Goal: Task Accomplishment & Management: Manage account settings

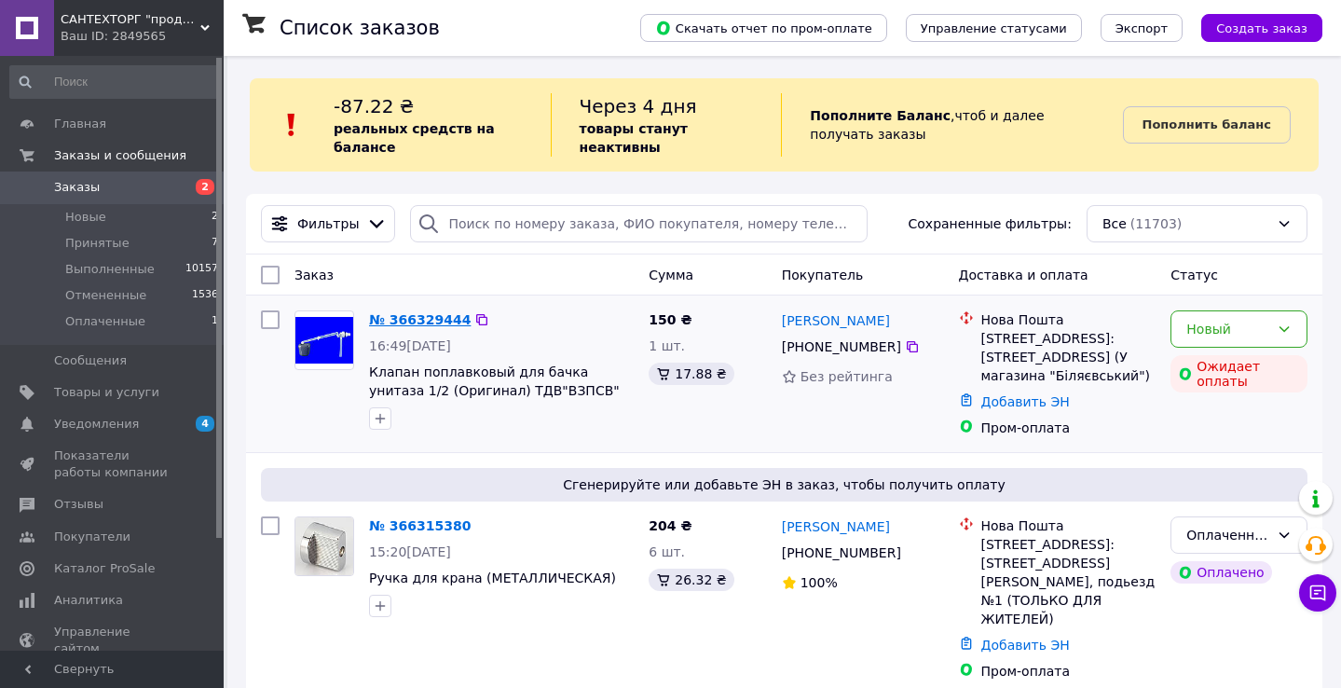
click at [431, 314] on link "№ 366329444" at bounding box center [420, 319] width 102 height 15
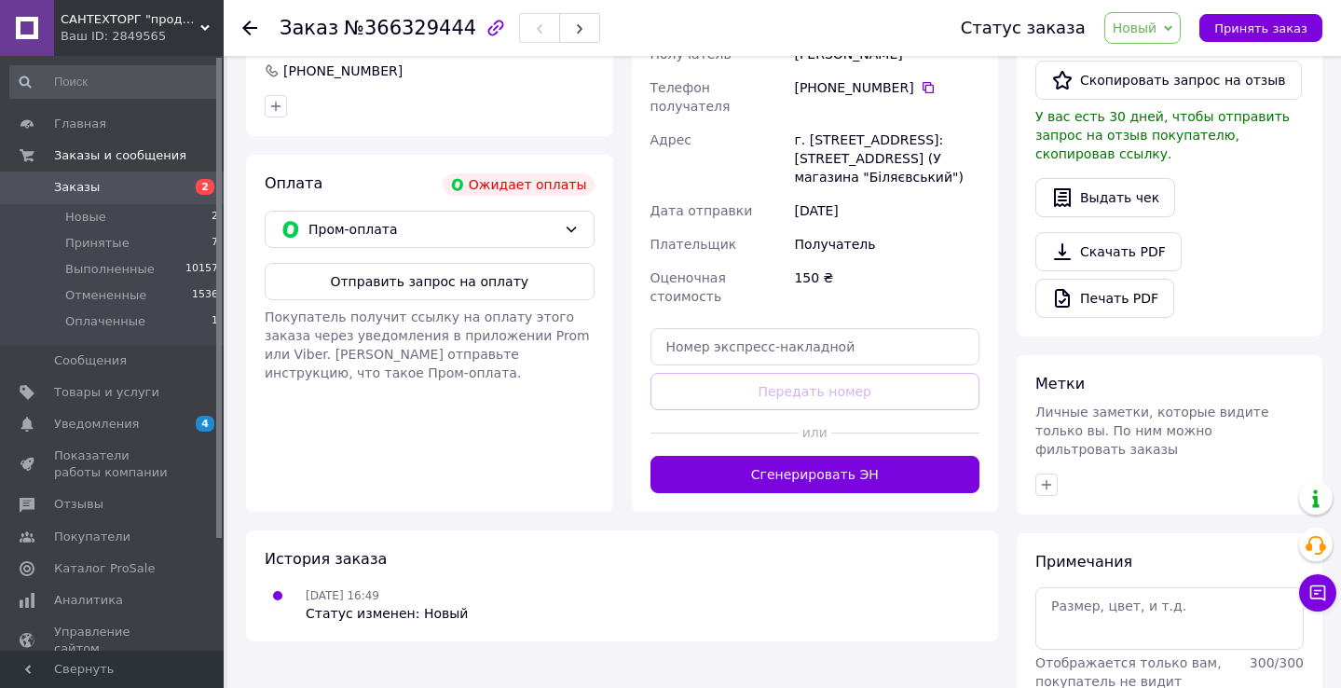
scroll to position [561, 0]
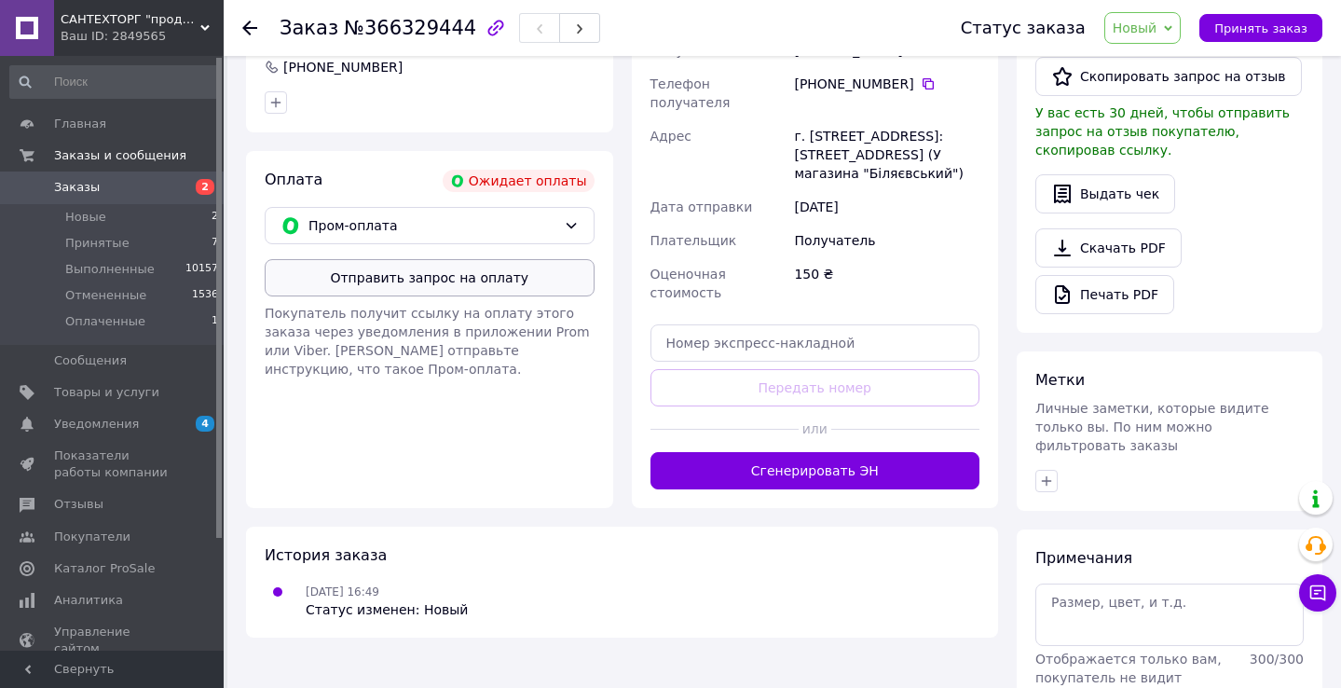
click at [432, 282] on button "Отправить запрос на оплату" at bounding box center [430, 277] width 330 height 37
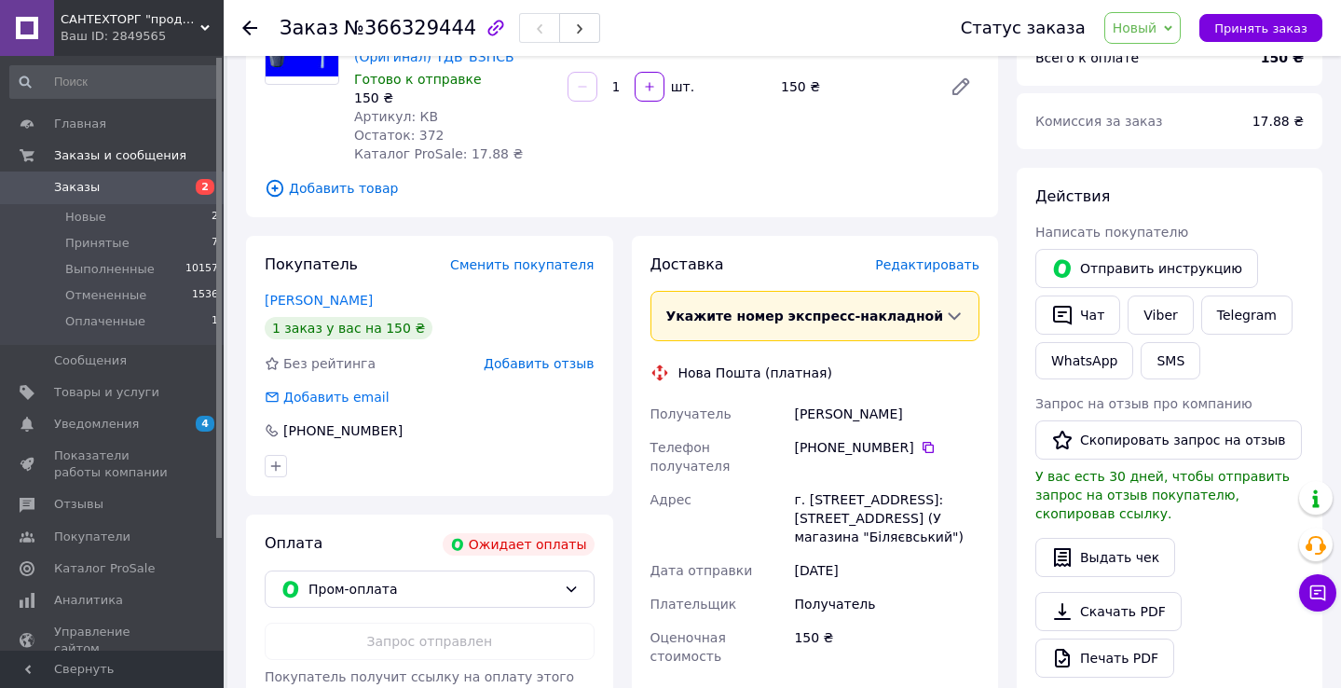
scroll to position [198, 0]
click at [1126, 269] on button "Отправить инструкцию" at bounding box center [1146, 268] width 223 height 39
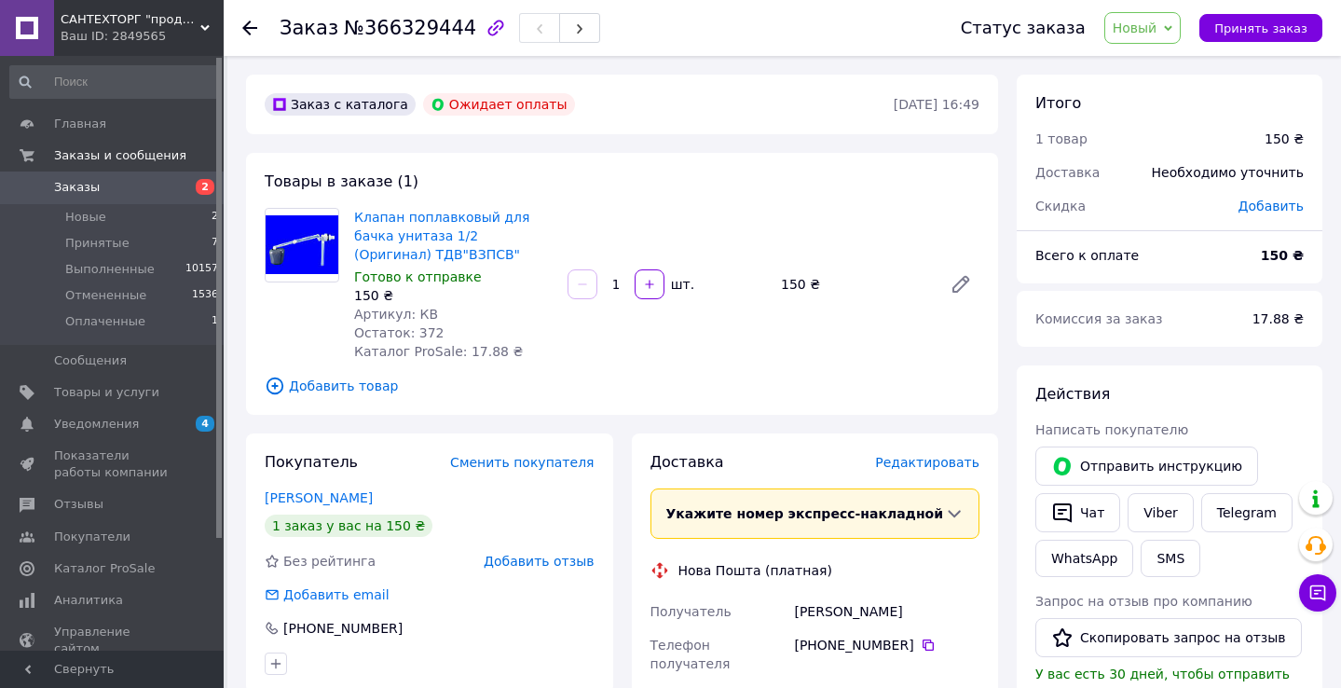
click at [253, 27] on use at bounding box center [249, 28] width 15 height 15
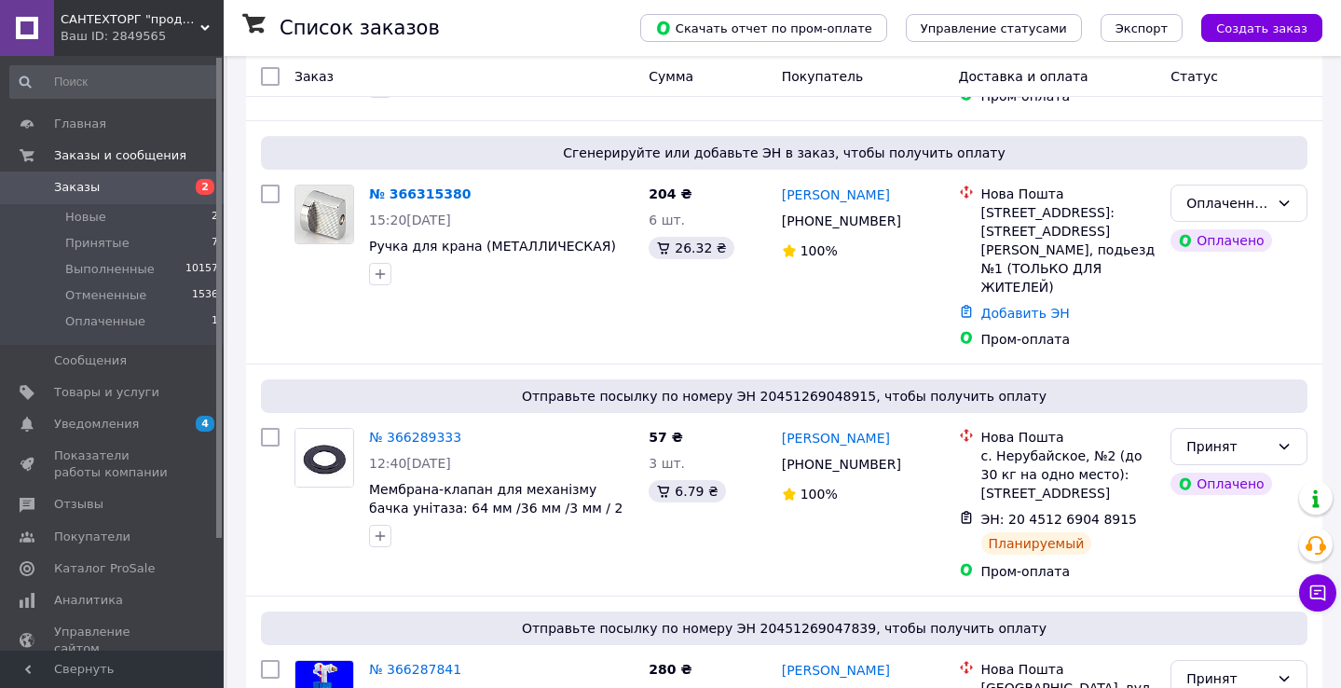
scroll to position [336, 0]
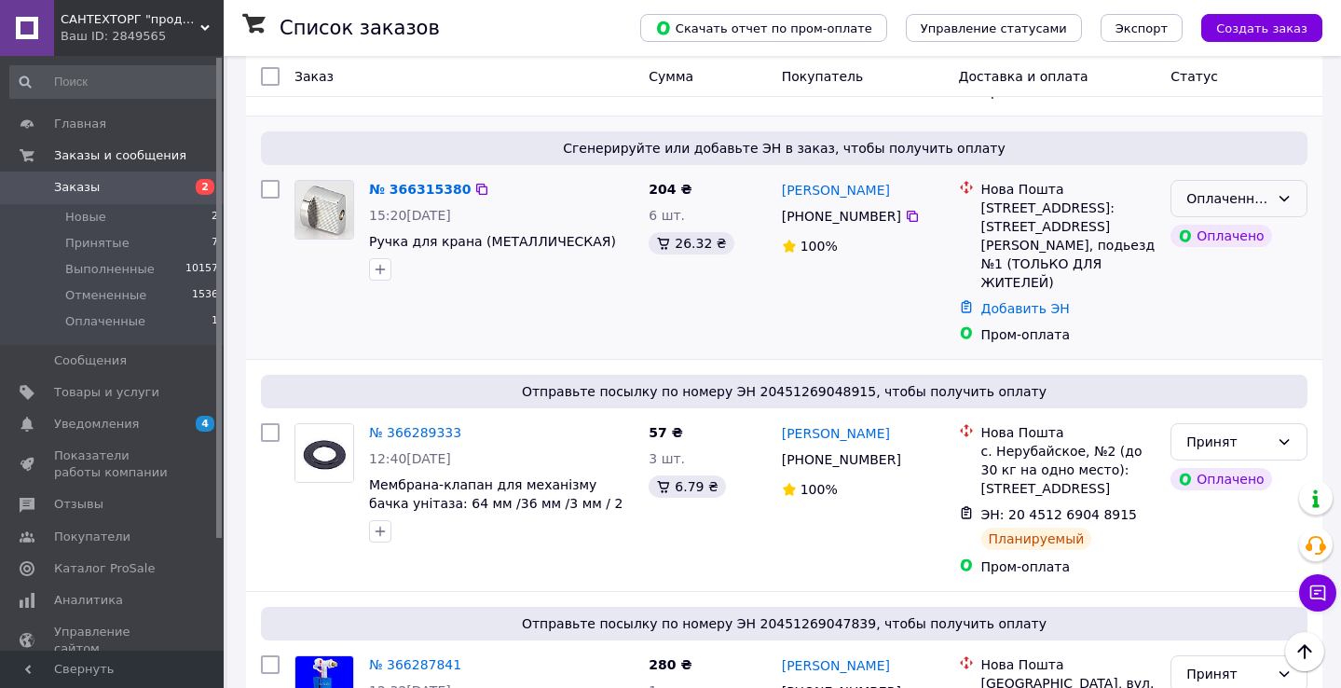
click at [1270, 217] on div "Оплаченный" at bounding box center [1238, 198] width 137 height 37
click at [1218, 261] on li "Принят" at bounding box center [1238, 257] width 135 height 34
click at [431, 197] on link "№ 366315380" at bounding box center [415, 189] width 92 height 15
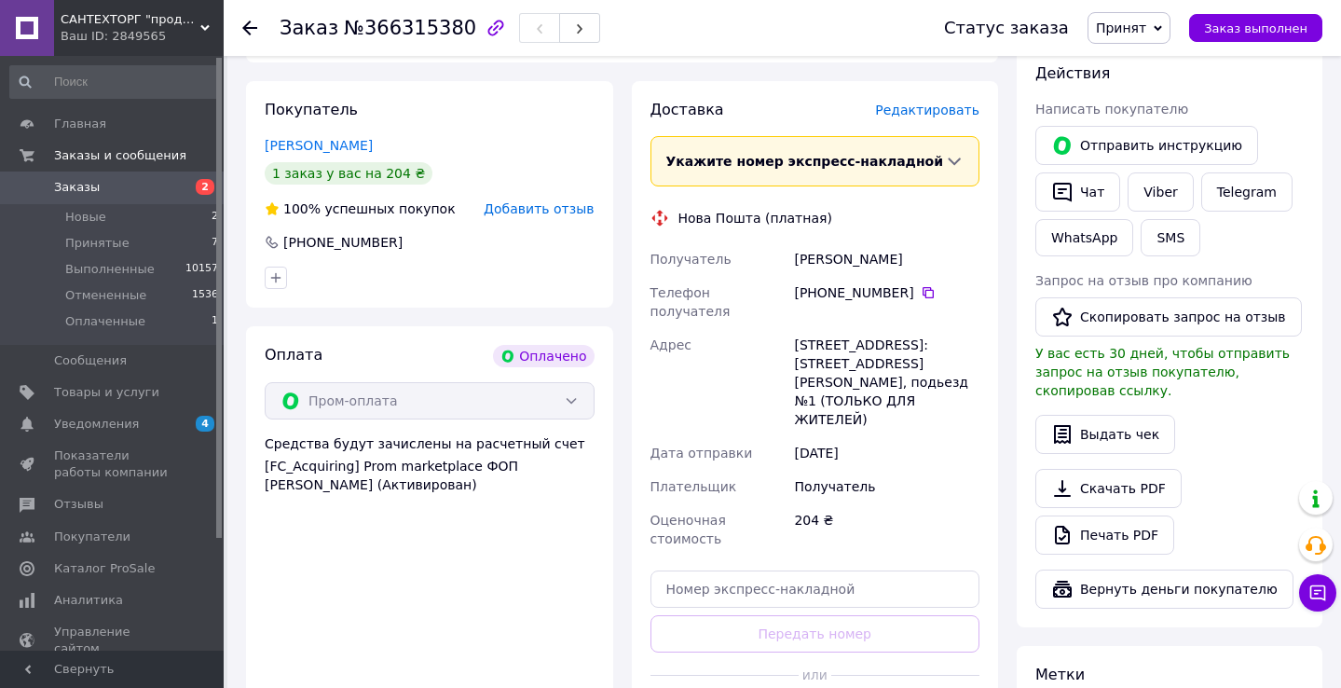
scroll to position [778, 0]
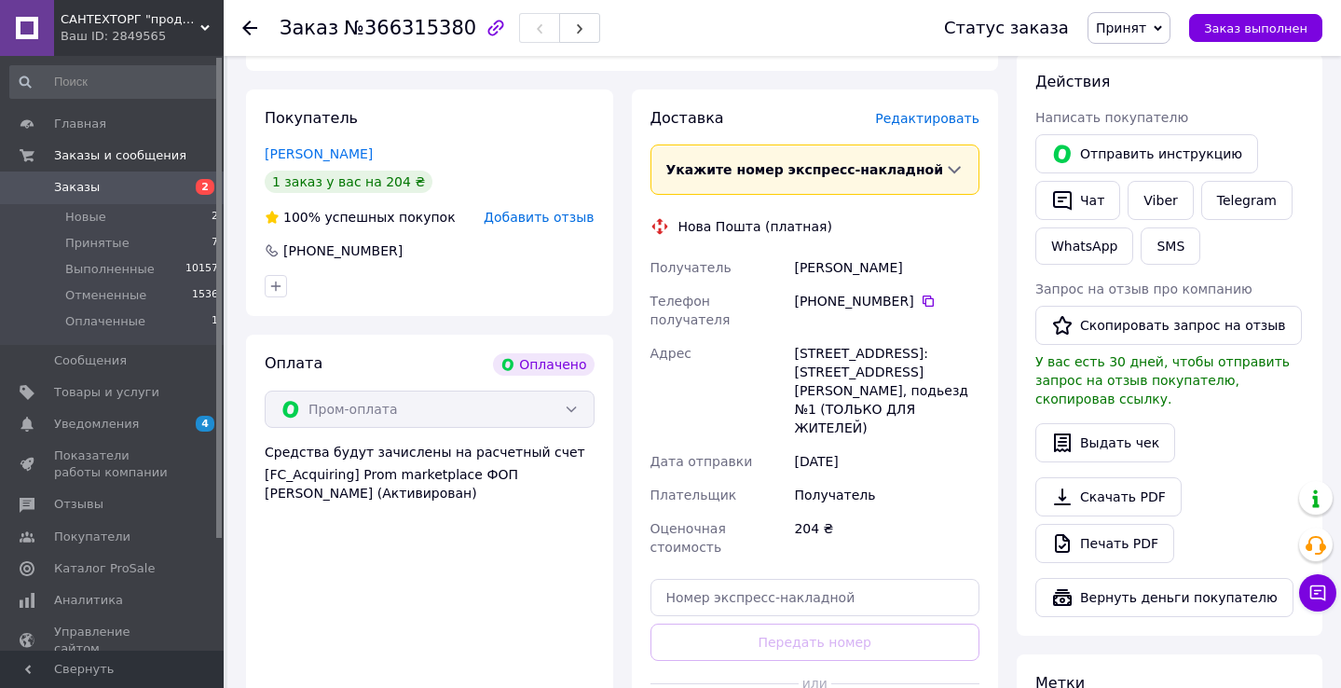
click at [937, 122] on span "Редактировать" at bounding box center [927, 118] width 104 height 15
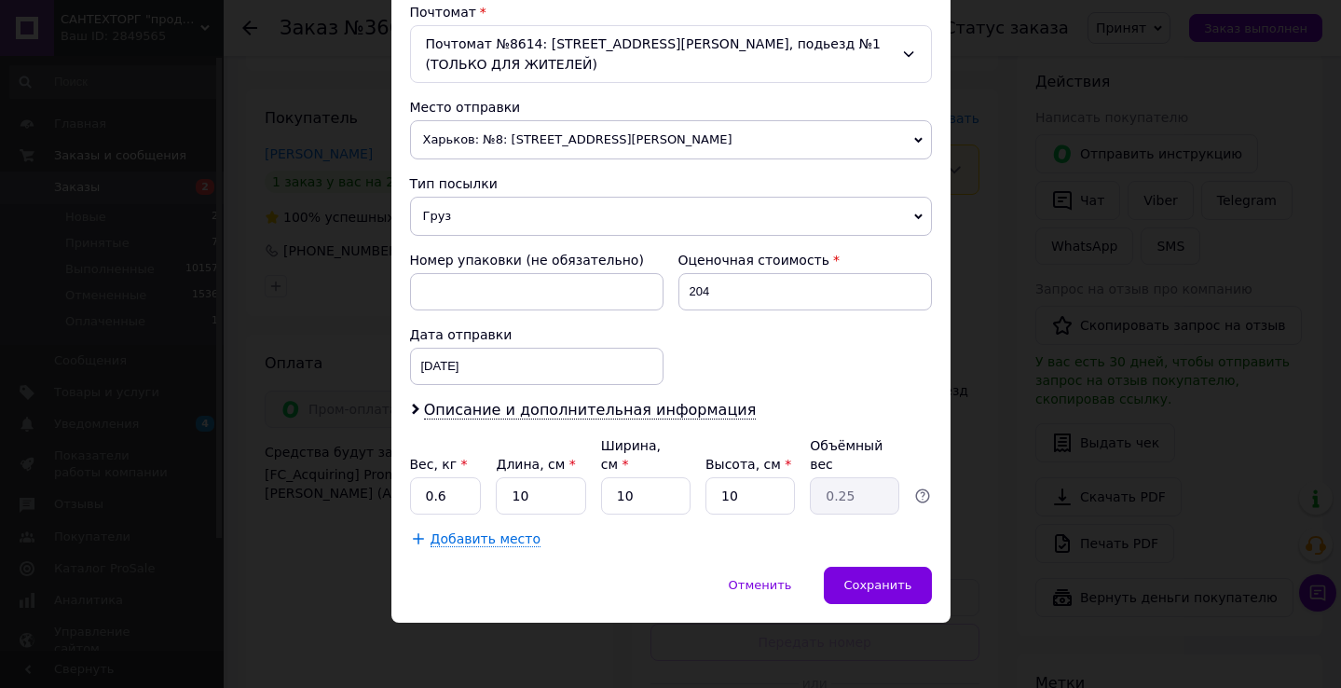
scroll to position [588, 0]
drag, startPoint x: 435, startPoint y: 499, endPoint x: 495, endPoint y: 499, distance: 59.6
click at [485, 499] on div "Вес, кг * 0.6 Длина, см * 10 Ширина, см * 10 Высота, см * 10 Объёмный вес 0.25" at bounding box center [671, 476] width 522 height 78
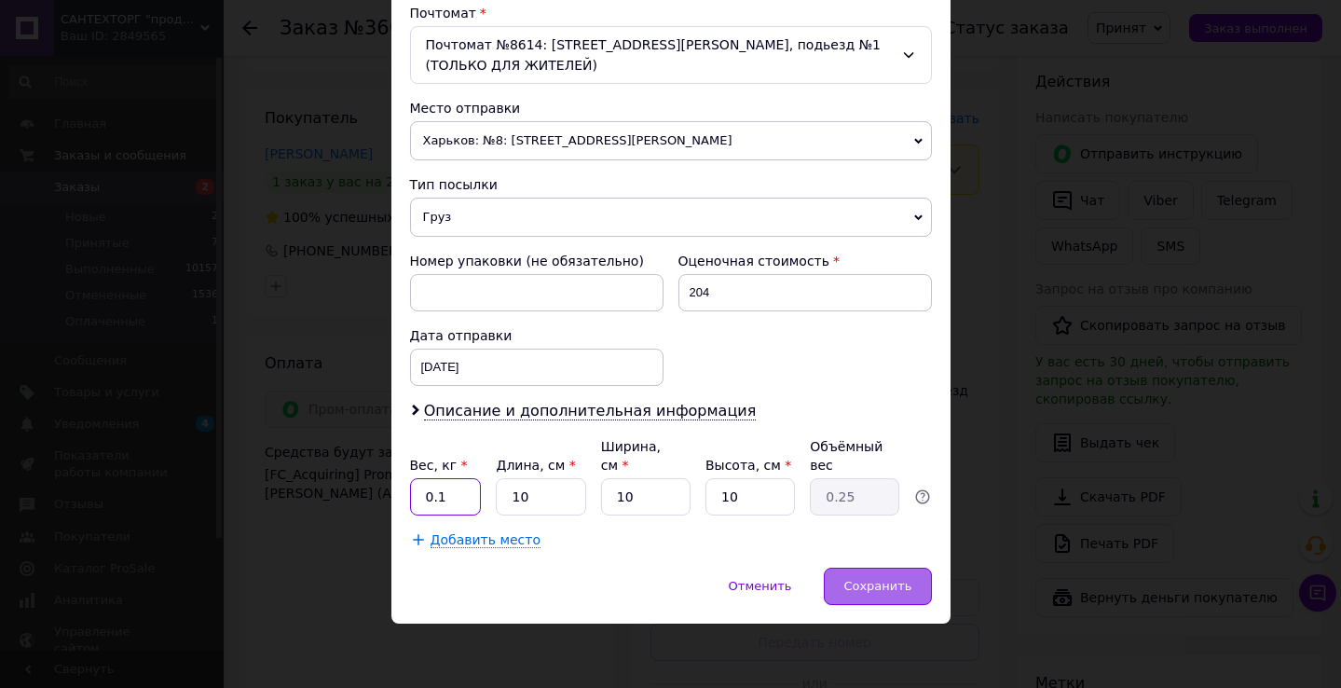
type input "0.1"
click at [860, 575] on div "Сохранить" at bounding box center [877, 586] width 107 height 37
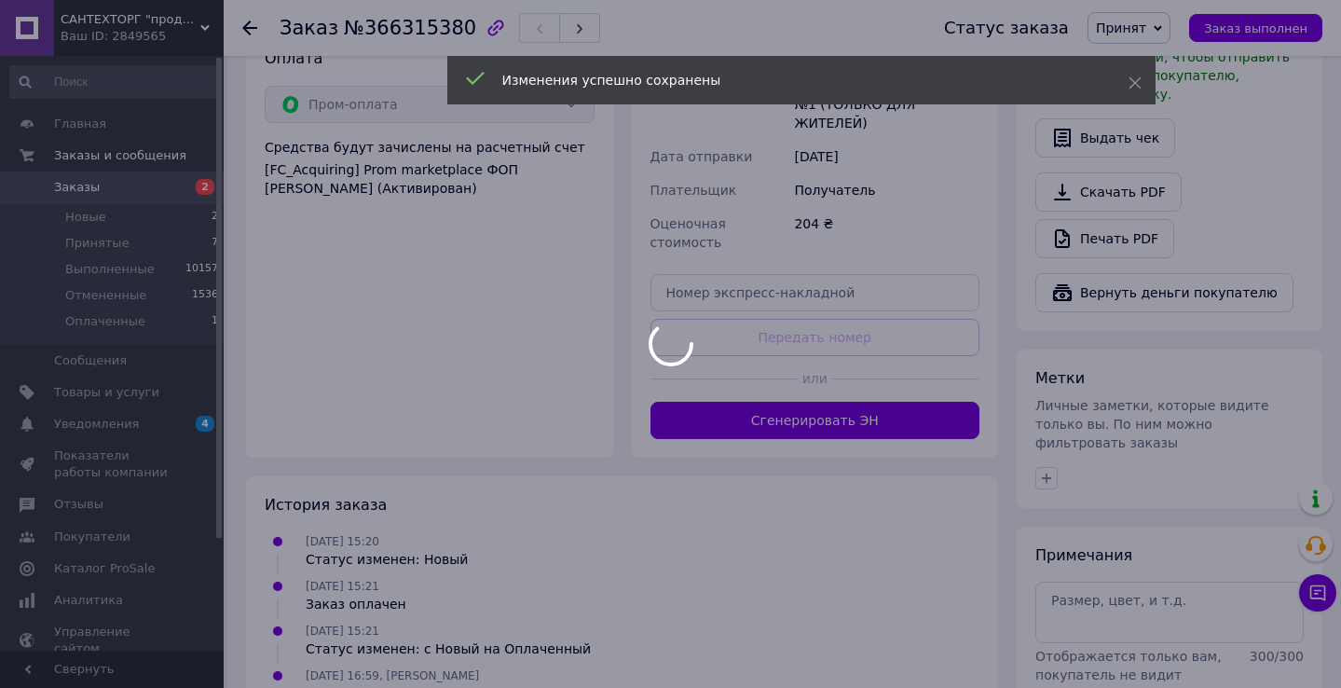
scroll to position [1102, 0]
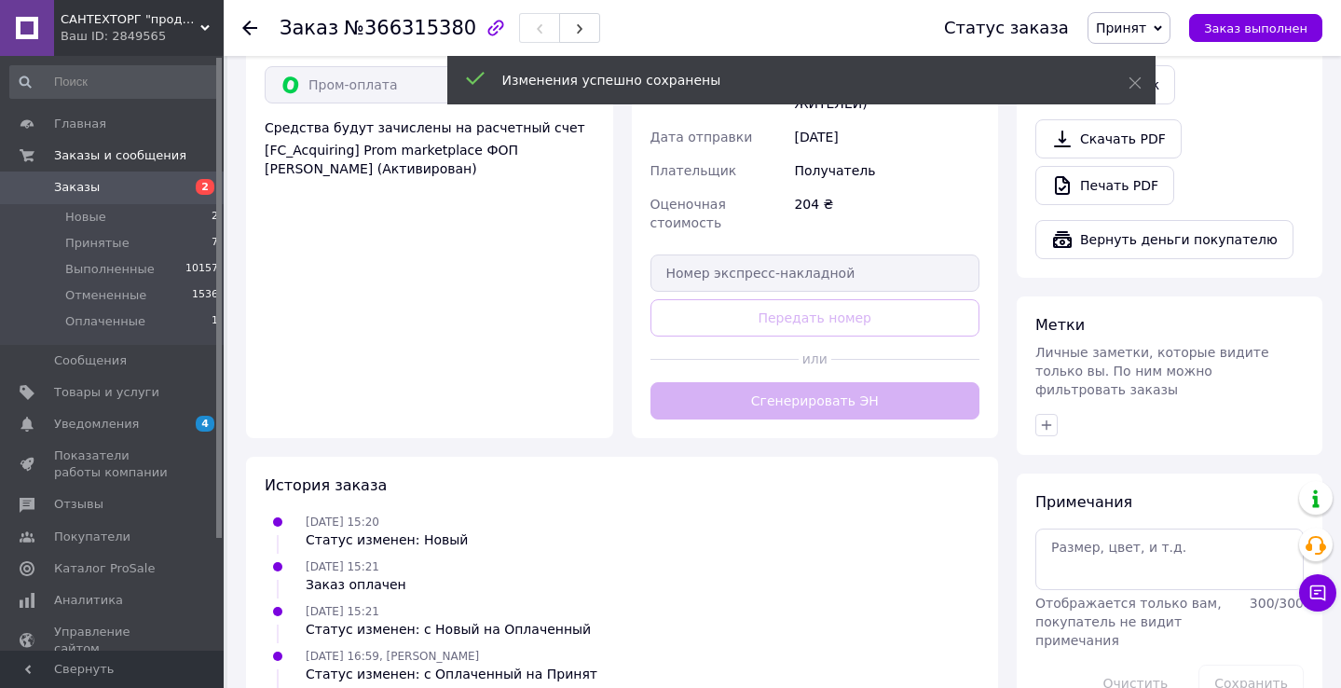
click at [805, 384] on button "Сгенерировать ЭН" at bounding box center [815, 400] width 330 height 37
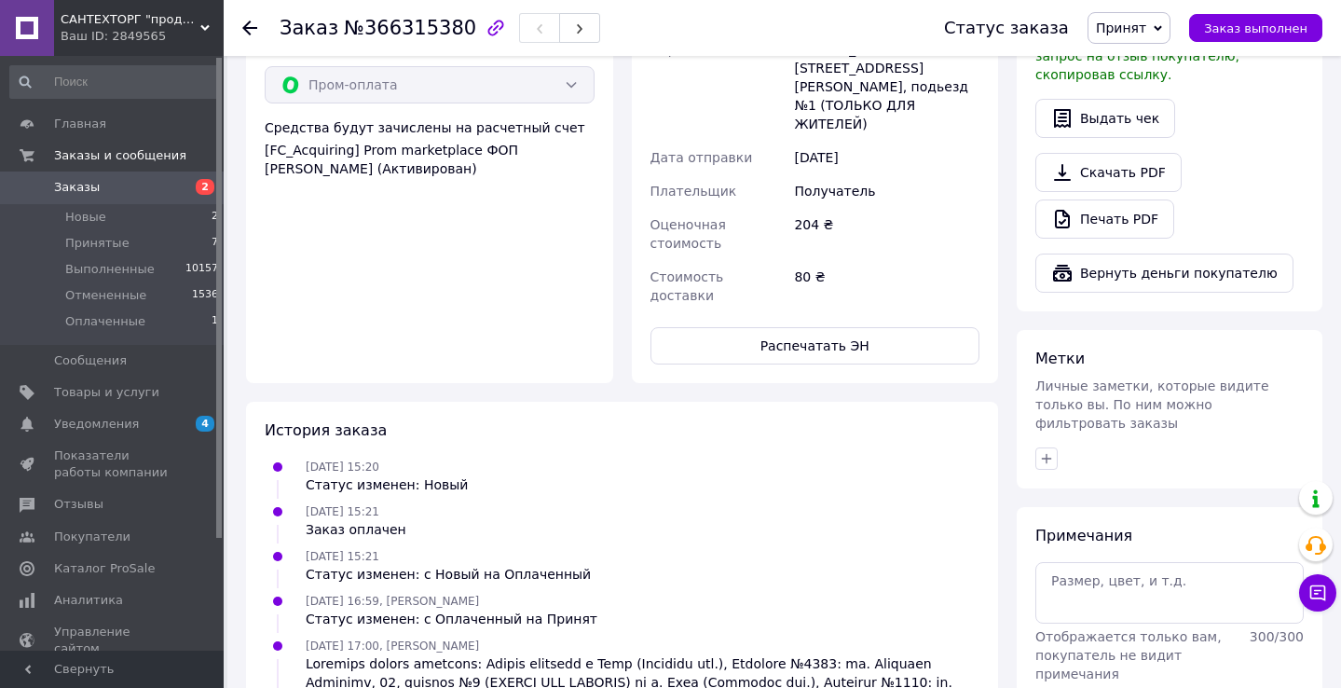
click at [252, 23] on icon at bounding box center [249, 28] width 15 height 15
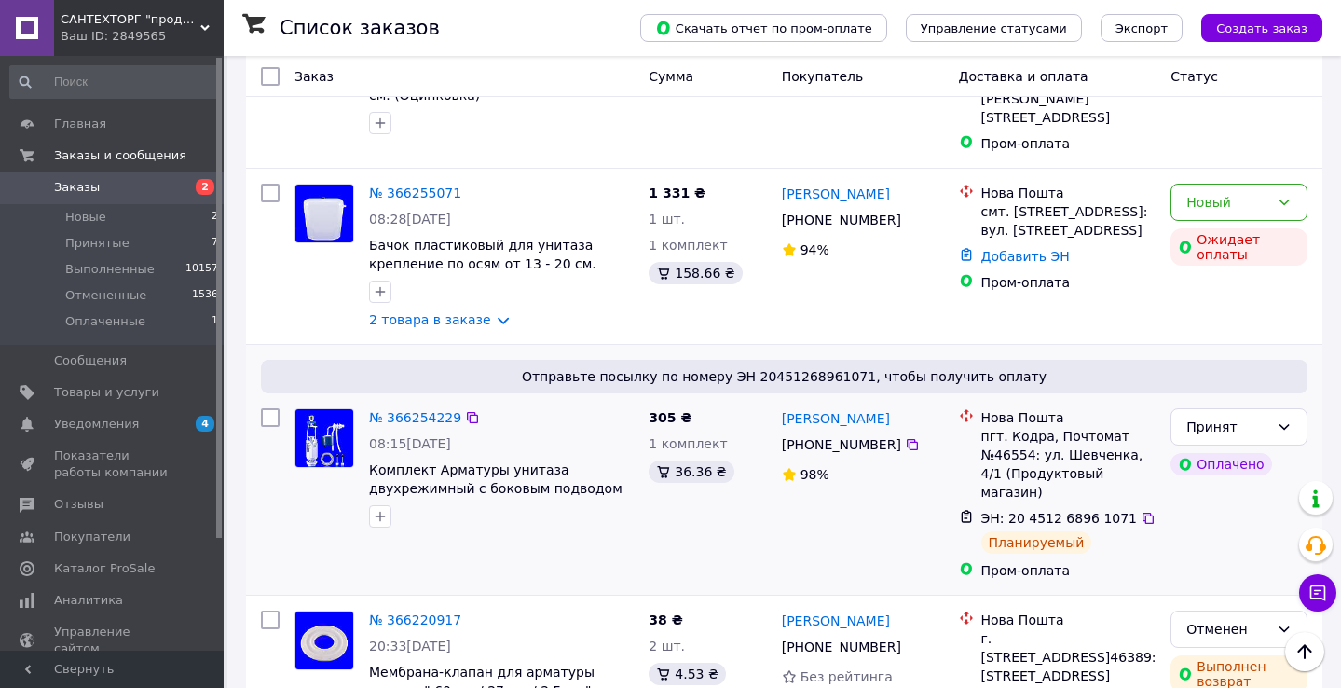
scroll to position [1772, 0]
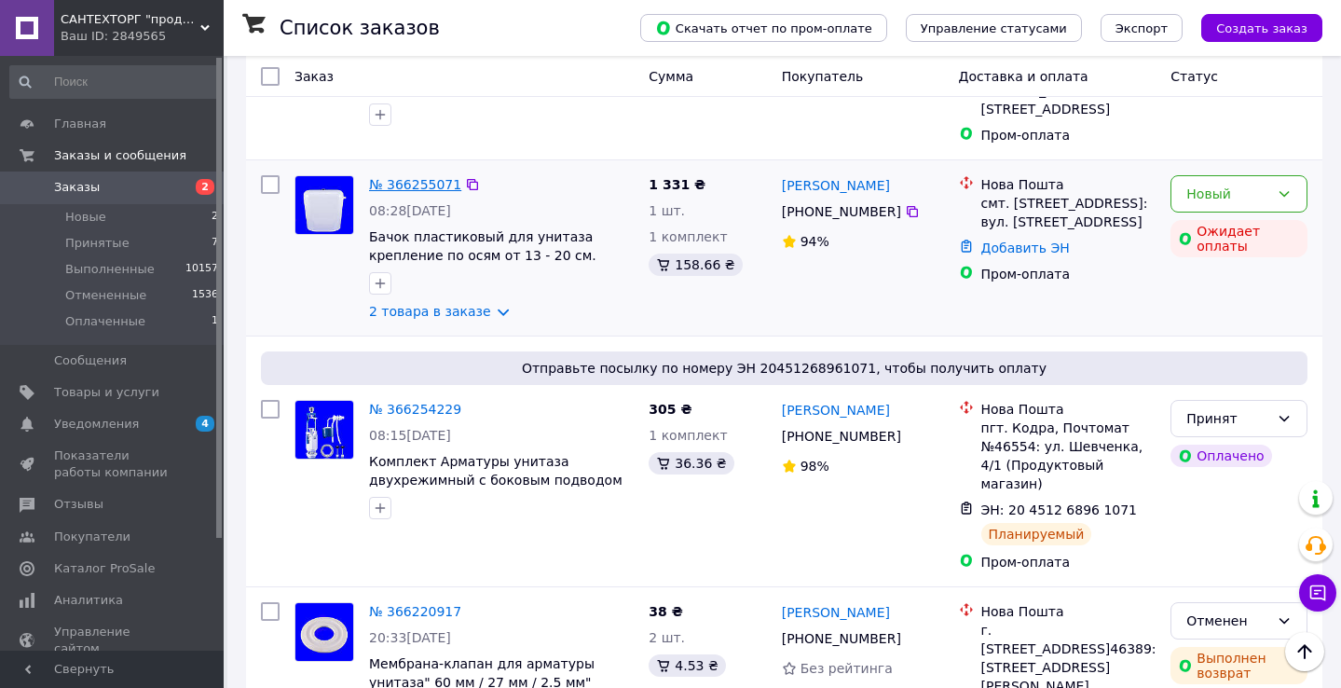
click at [412, 177] on link "№ 366255071" at bounding box center [415, 184] width 92 height 15
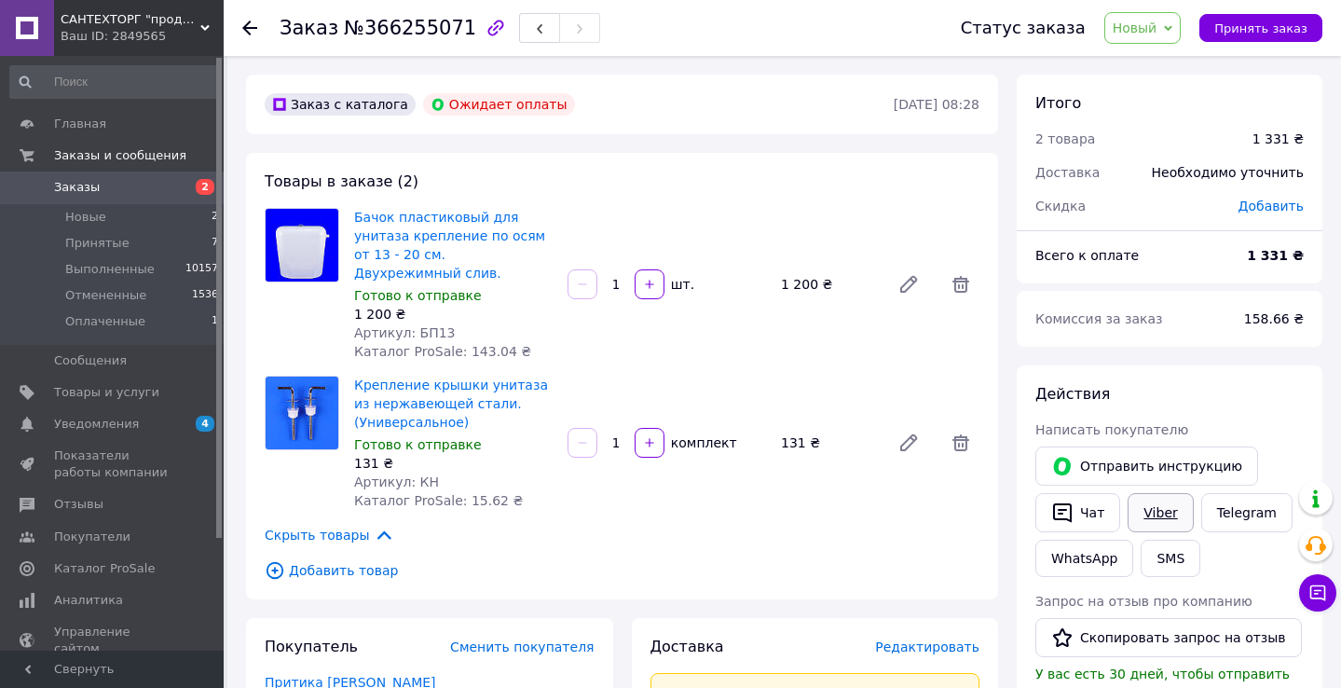
click at [1154, 514] on link "Viber" at bounding box center [1160, 512] width 65 height 39
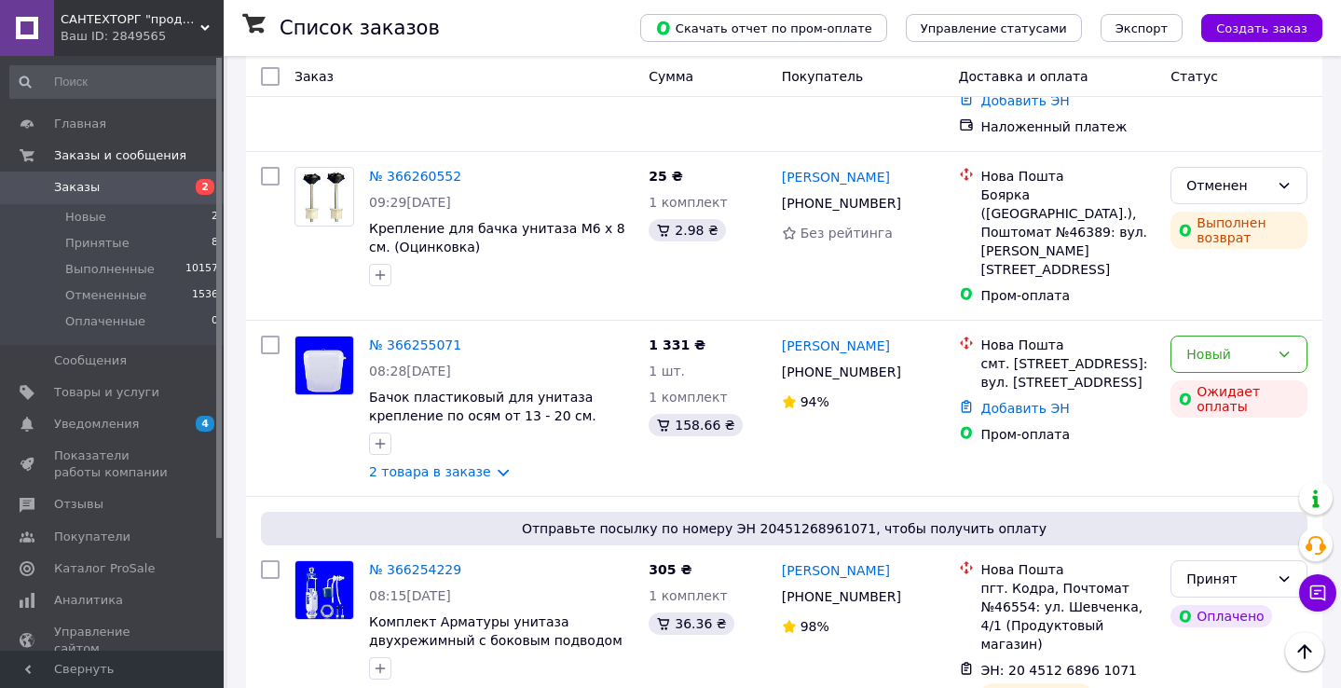
scroll to position [1618, 0]
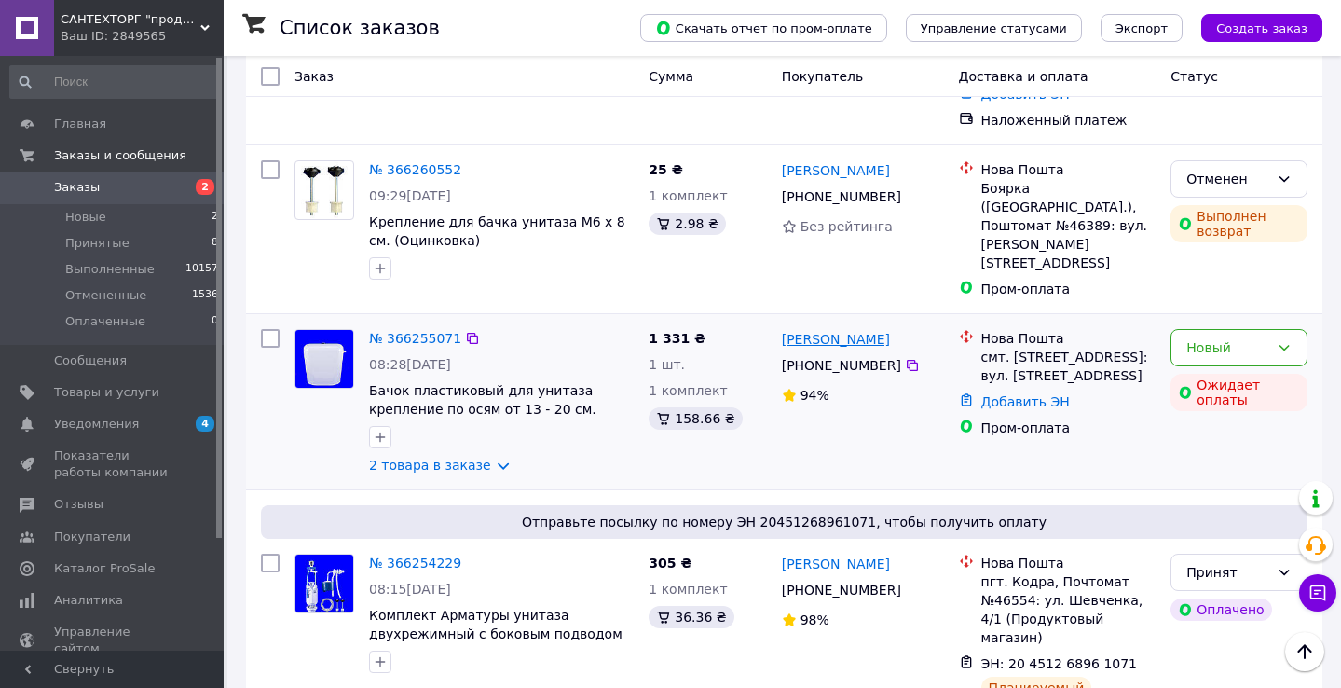
click at [830, 330] on link "[PERSON_NAME]" at bounding box center [836, 339] width 108 height 19
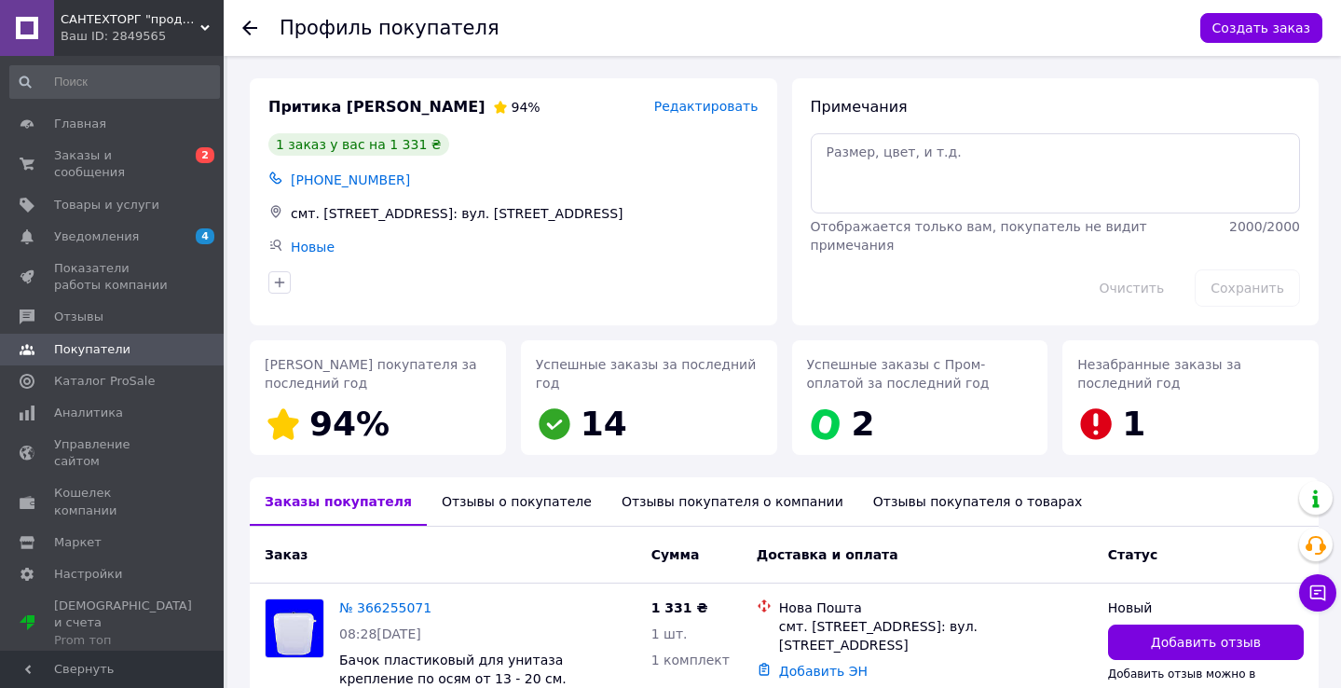
click at [256, 33] on icon at bounding box center [249, 28] width 15 height 15
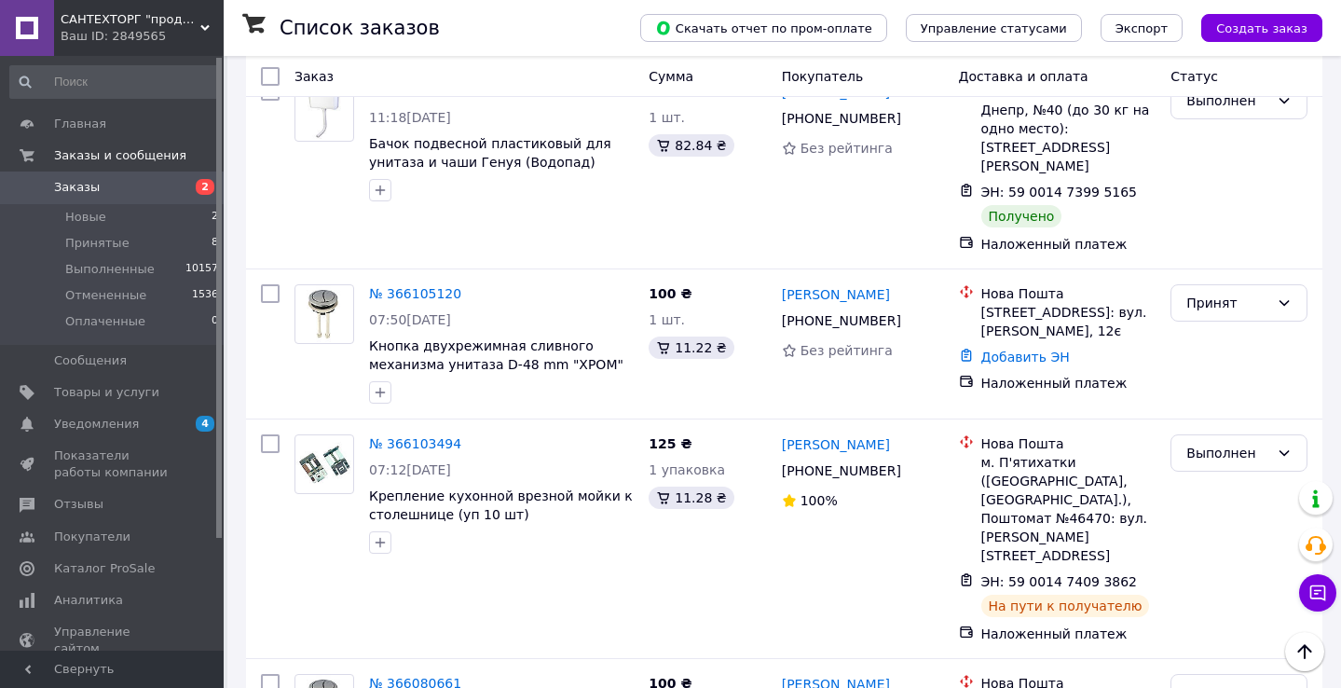
scroll to position [3469, 0]
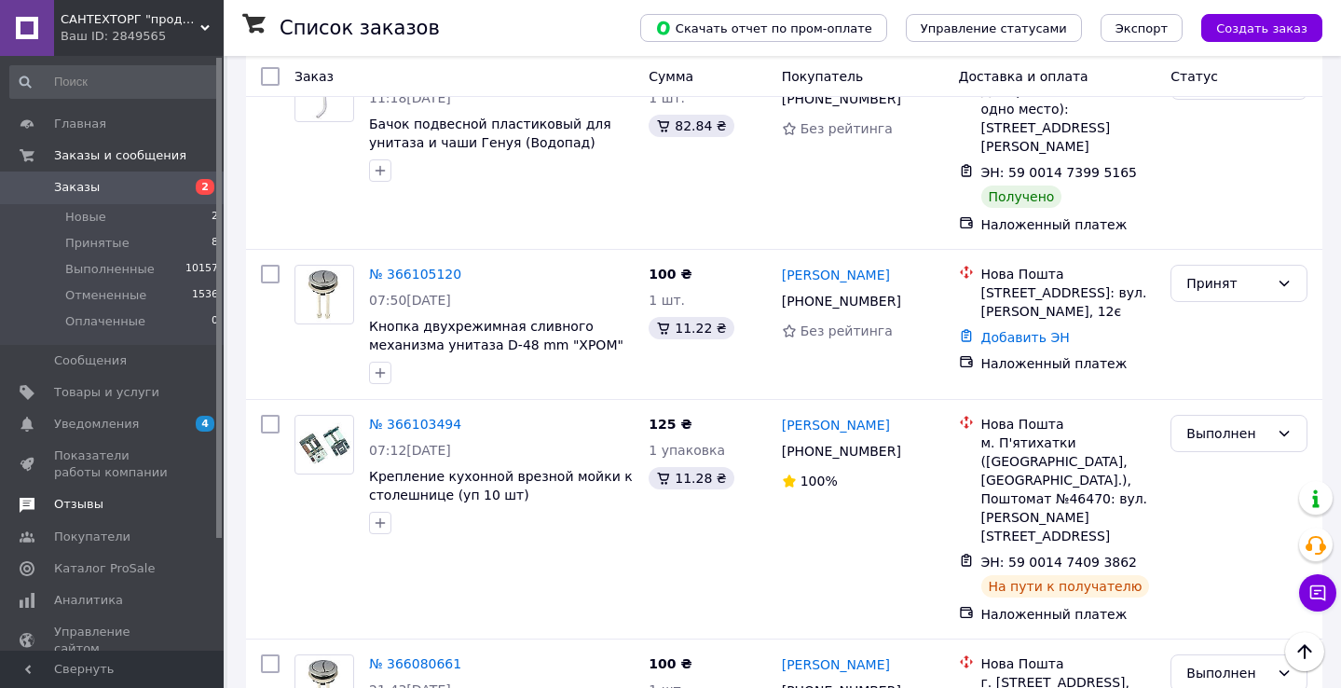
click at [133, 504] on span "Отзывы" at bounding box center [113, 504] width 118 height 17
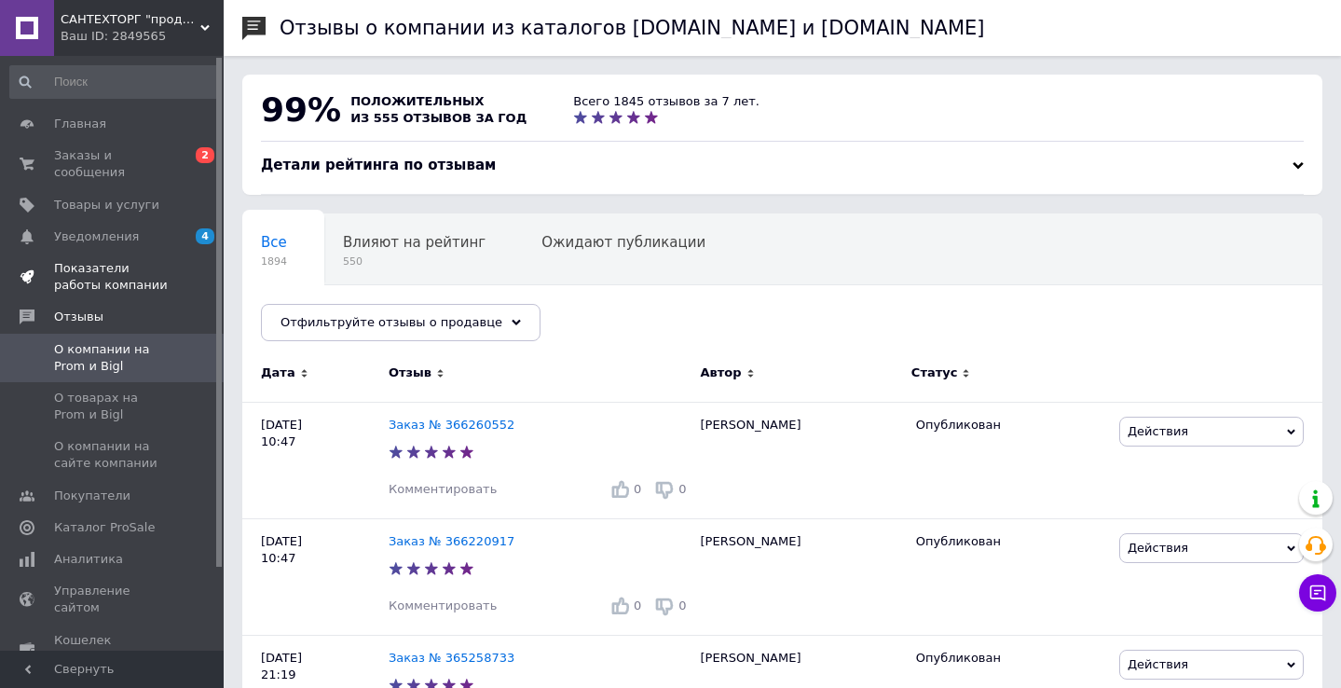
click at [116, 273] on span "Показатели работы компании" at bounding box center [113, 277] width 118 height 34
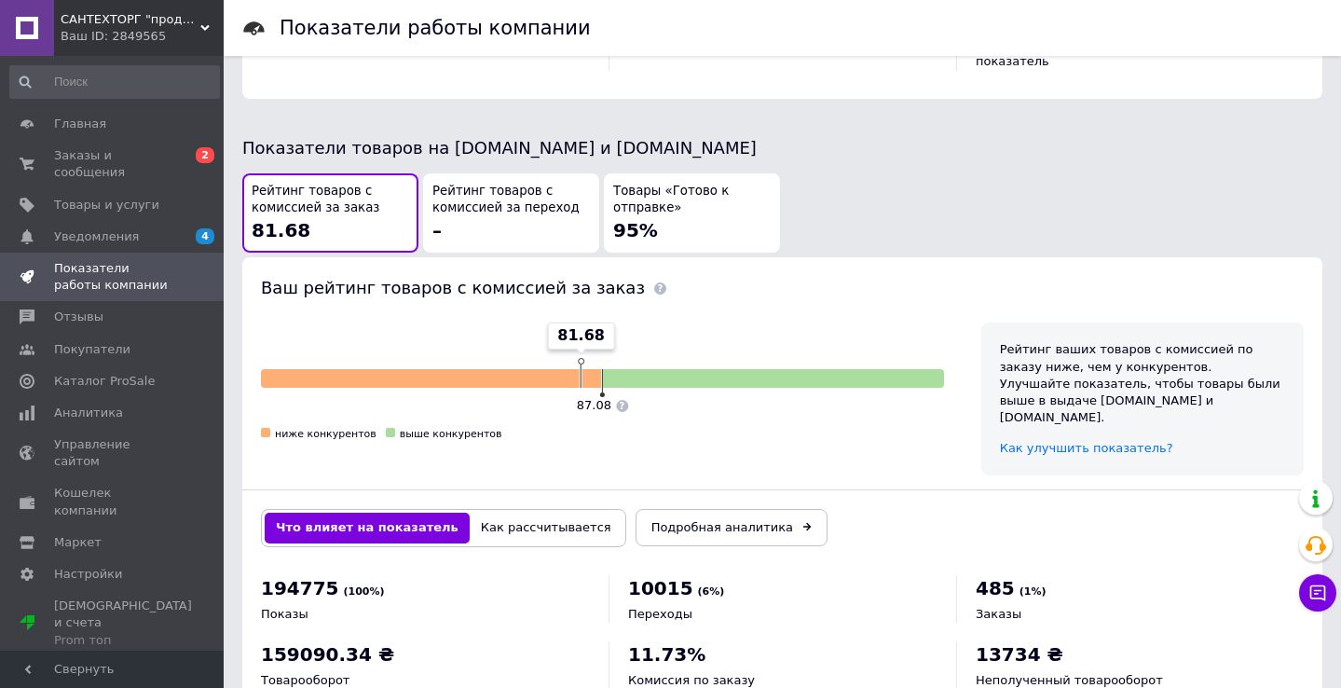
scroll to position [965, 0]
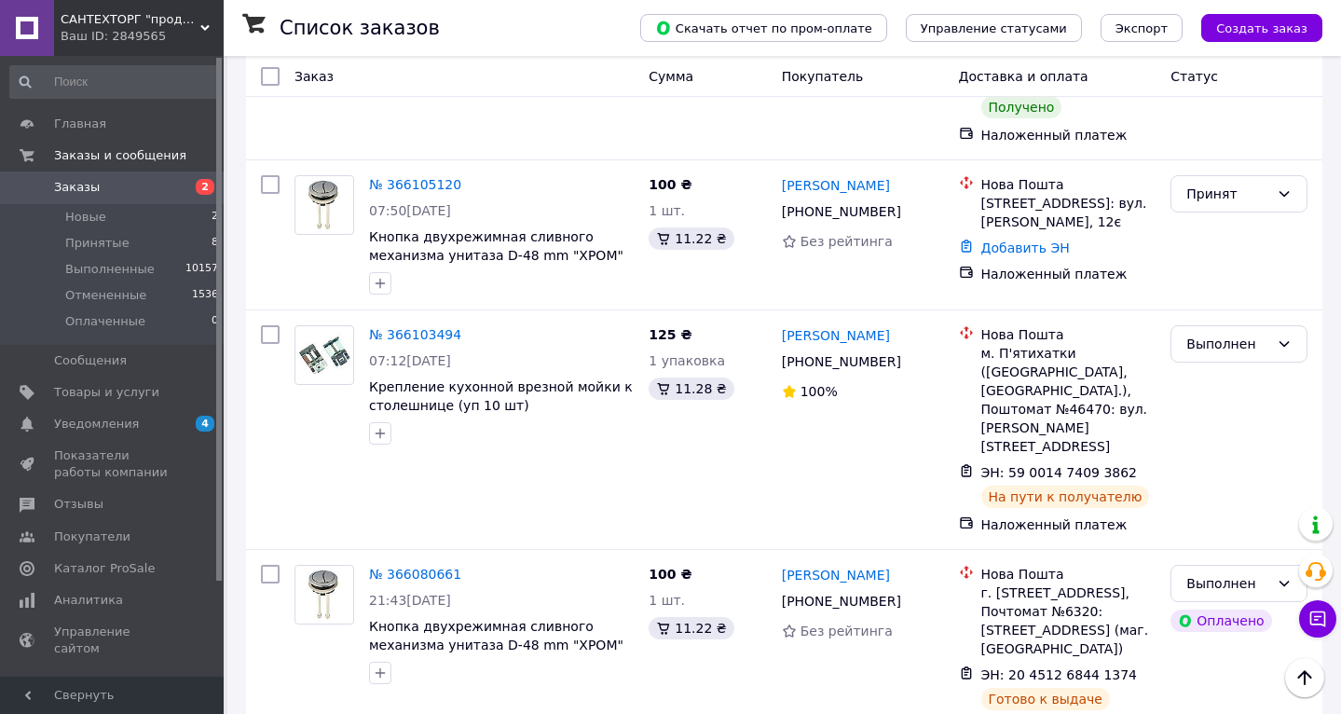
scroll to position [3557, 0]
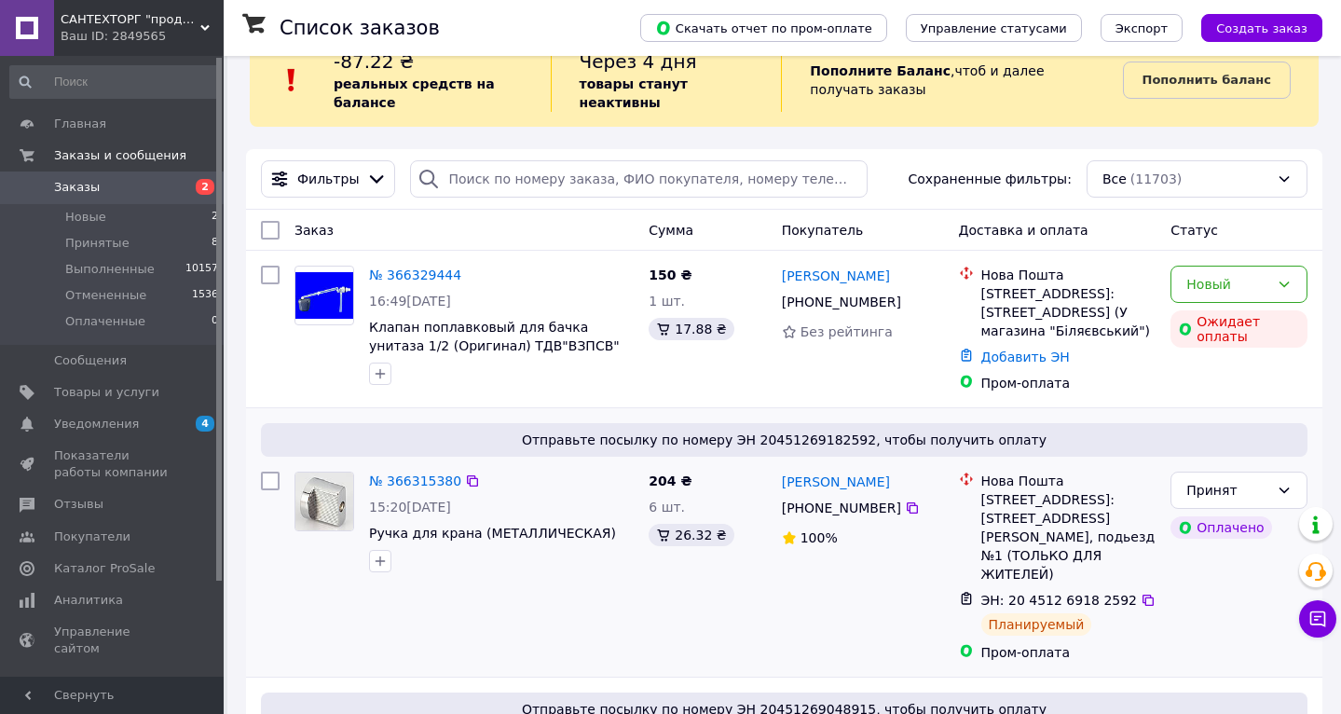
scroll to position [54, 0]
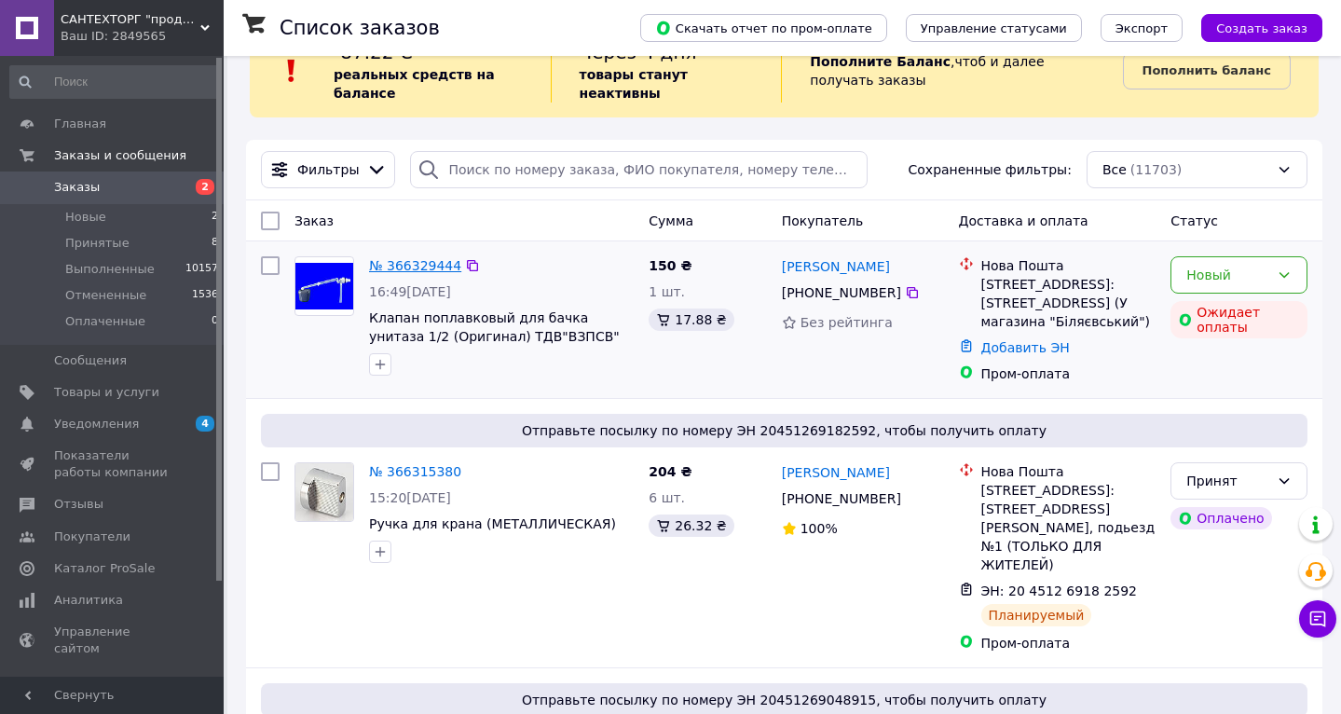
click at [431, 273] on link "№ 366329444" at bounding box center [415, 265] width 92 height 15
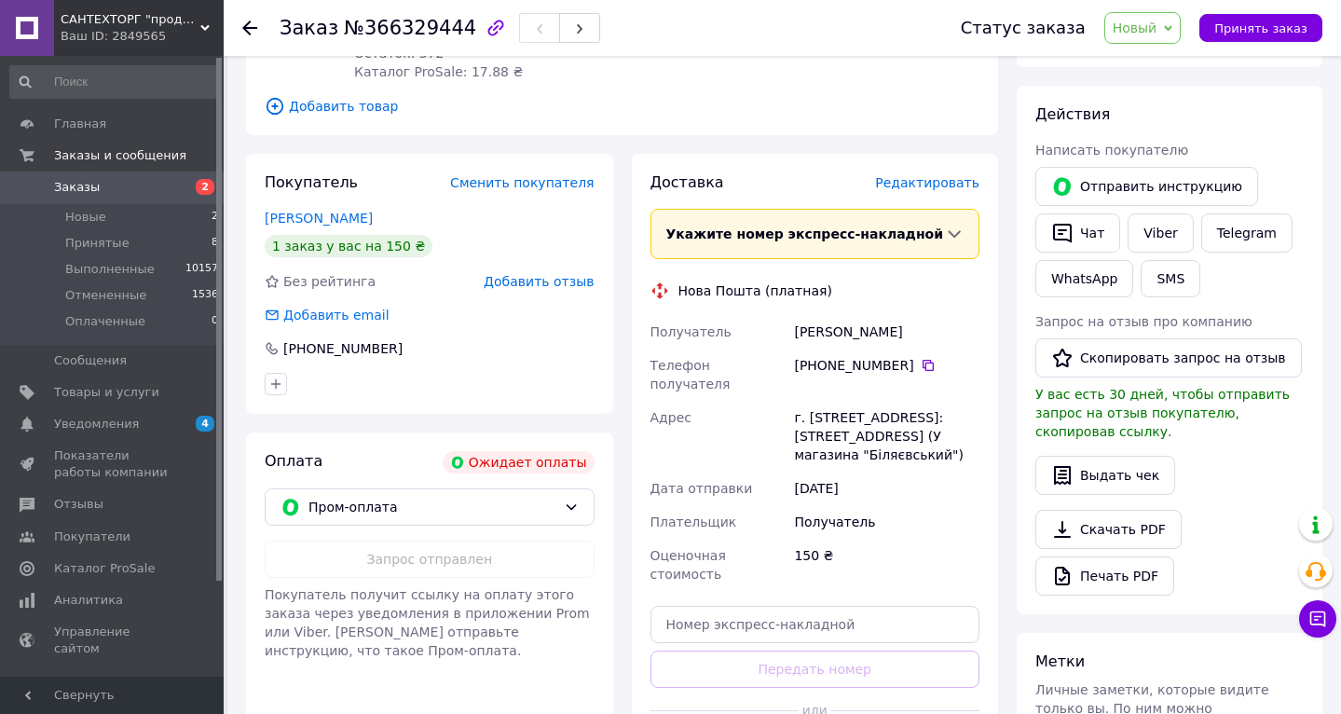
scroll to position [279, 0]
click at [1155, 185] on button "Отправить инструкцию" at bounding box center [1146, 187] width 223 height 39
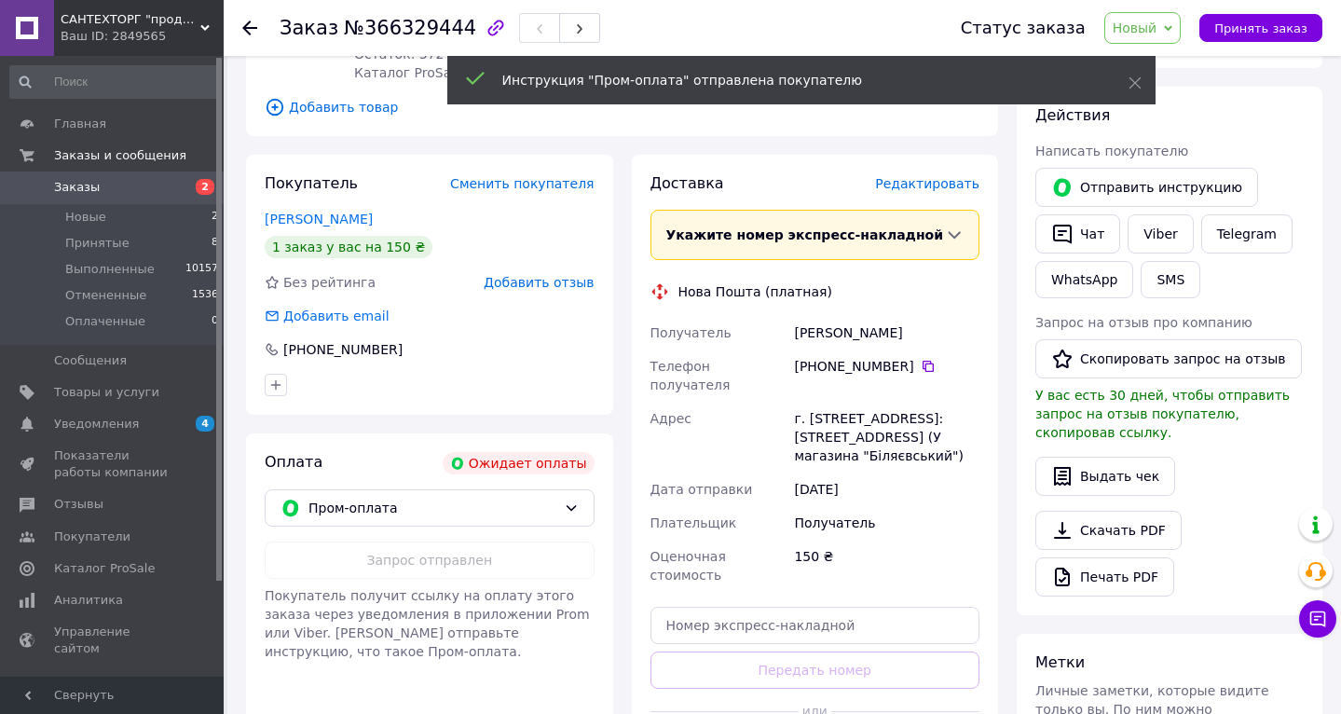
click at [615, 419] on div "Покупатель Сменить покупателя Олійник Олексій 1 заказ у вас на 150 ₴ Без рейтин…" at bounding box center [430, 473] width 386 height 636
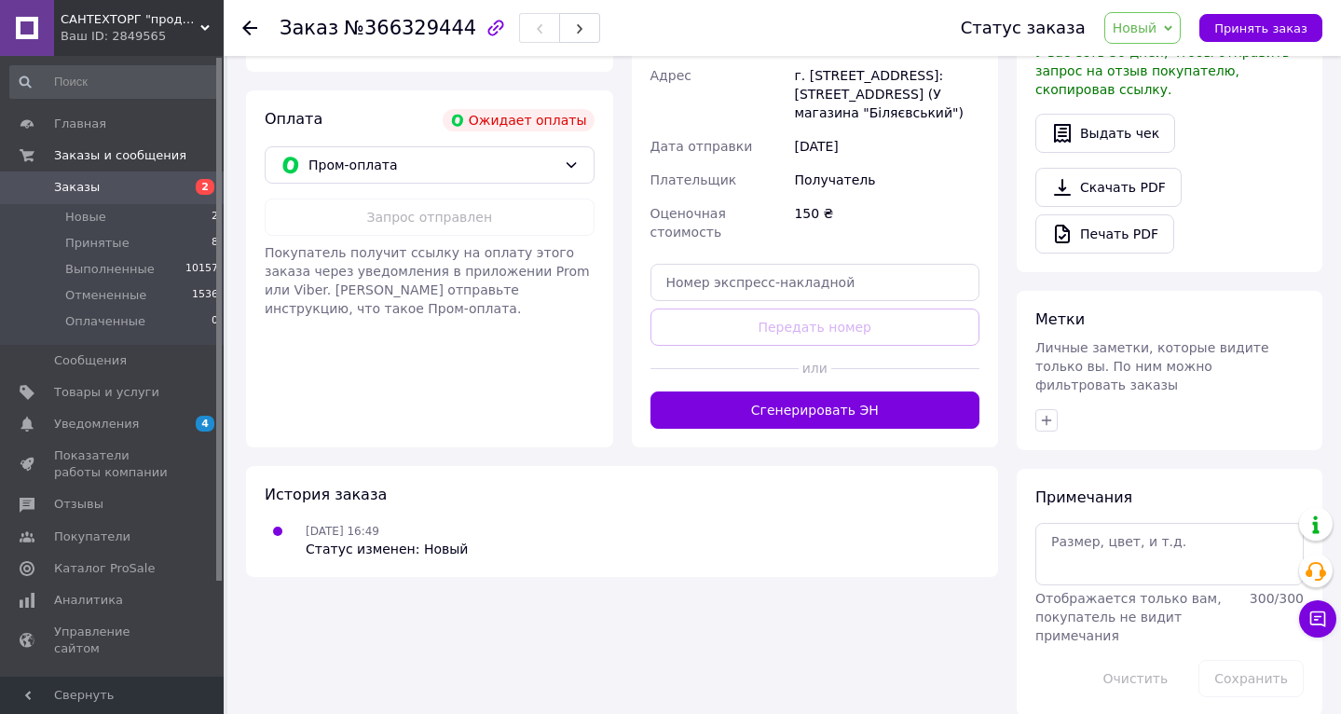
scroll to position [621, 0]
click at [144, 384] on span "Товары и услуги" at bounding box center [106, 392] width 105 height 17
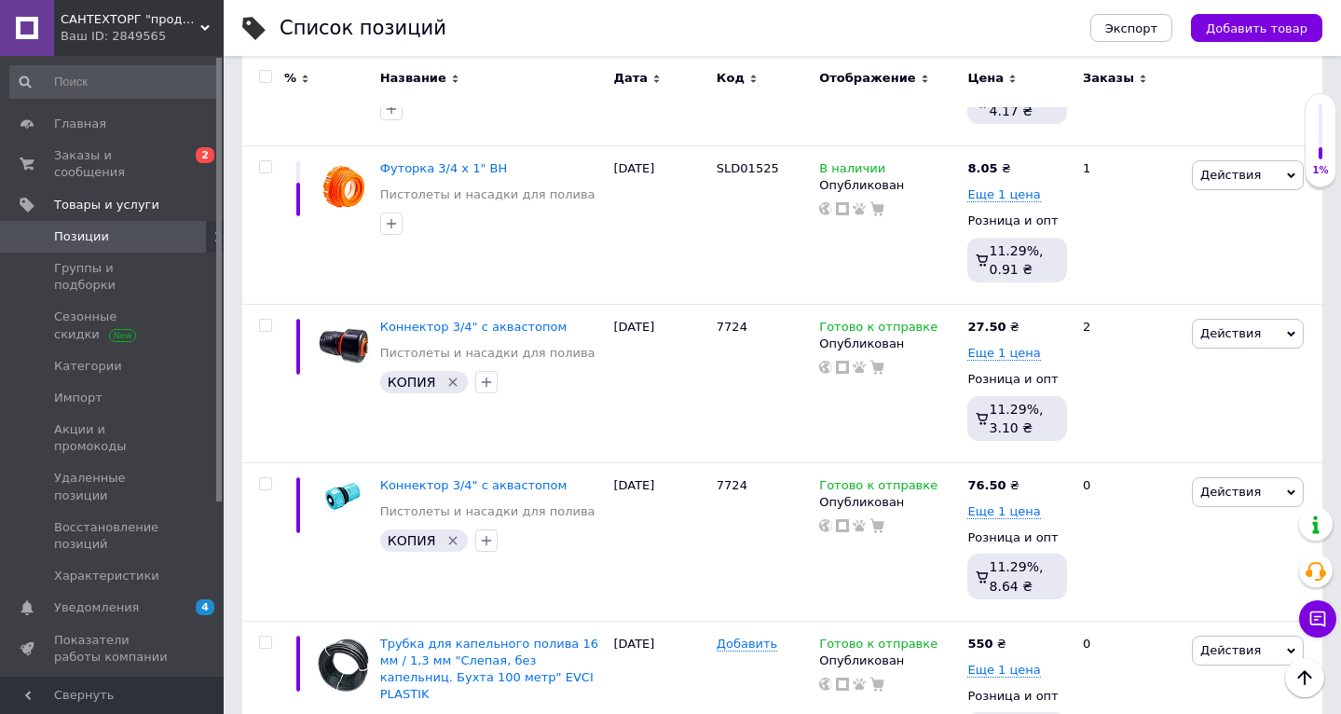
scroll to position [109, 0]
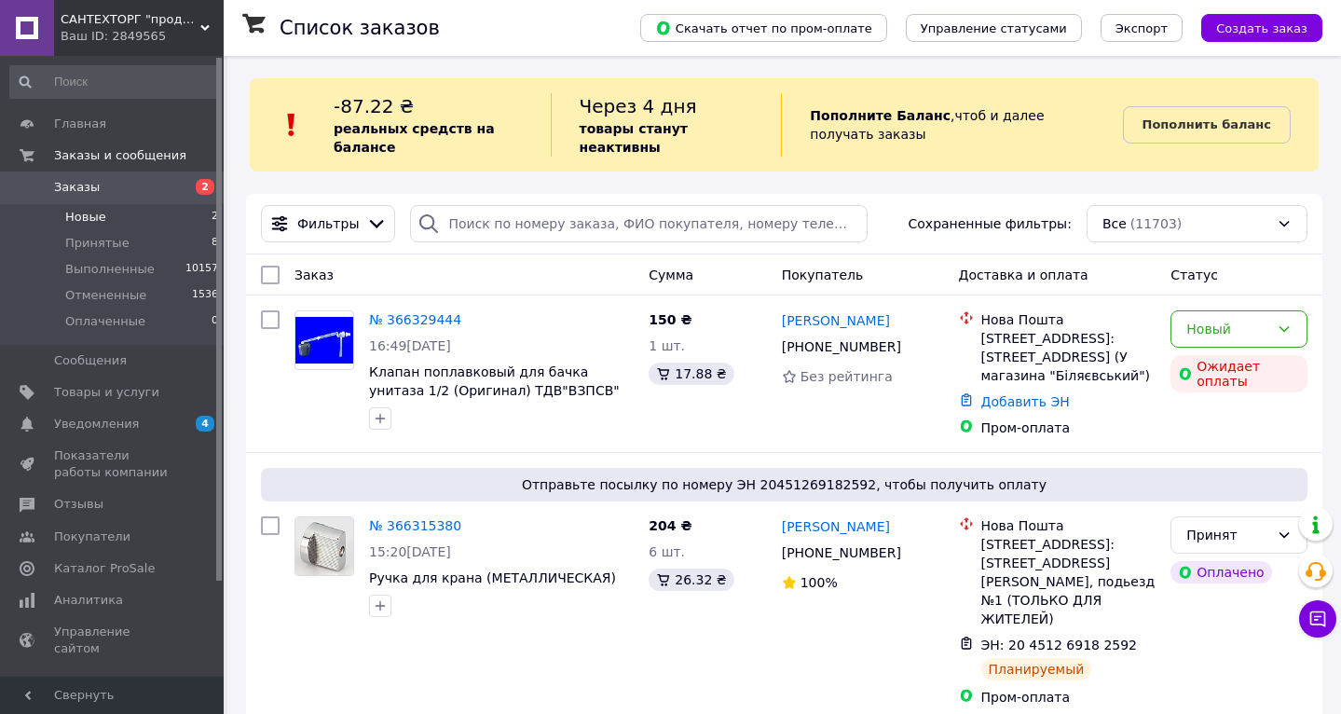
click at [137, 219] on li "Новые 2" at bounding box center [114, 217] width 229 height 26
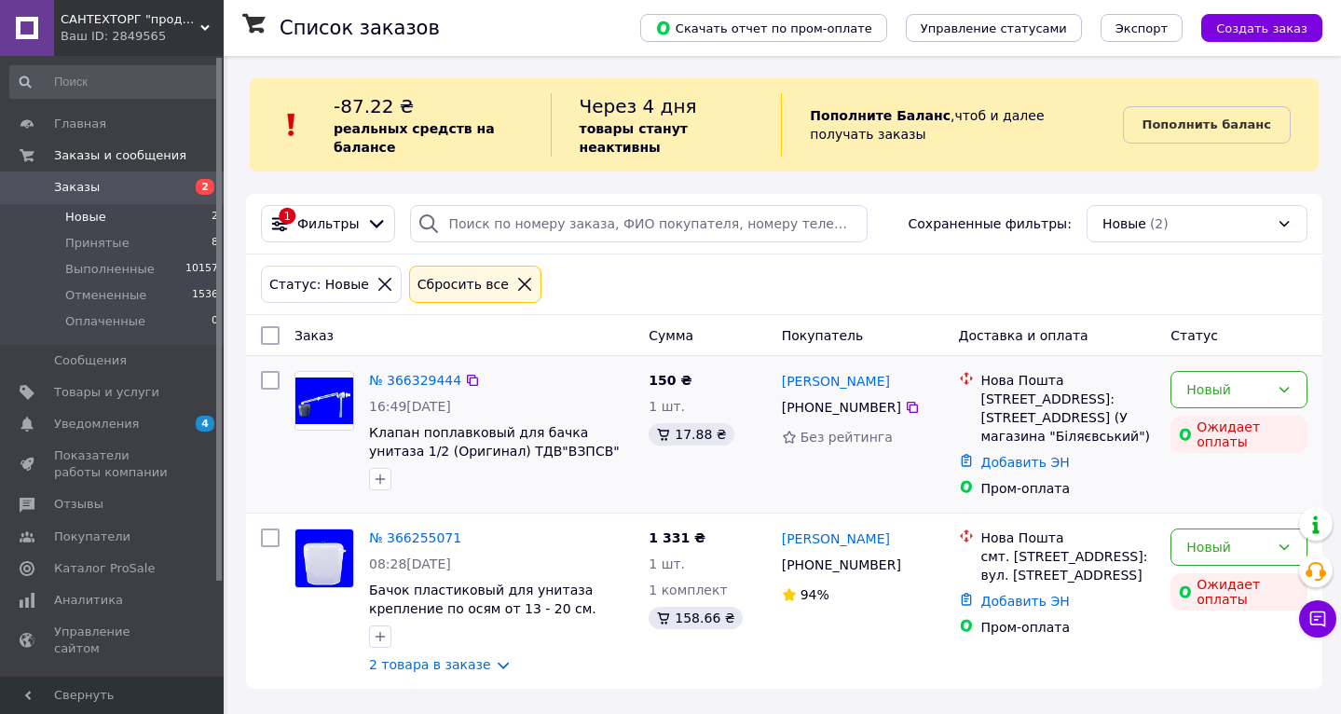
scroll to position [13, 0]
click at [131, 188] on span "Заказы" at bounding box center [113, 187] width 118 height 17
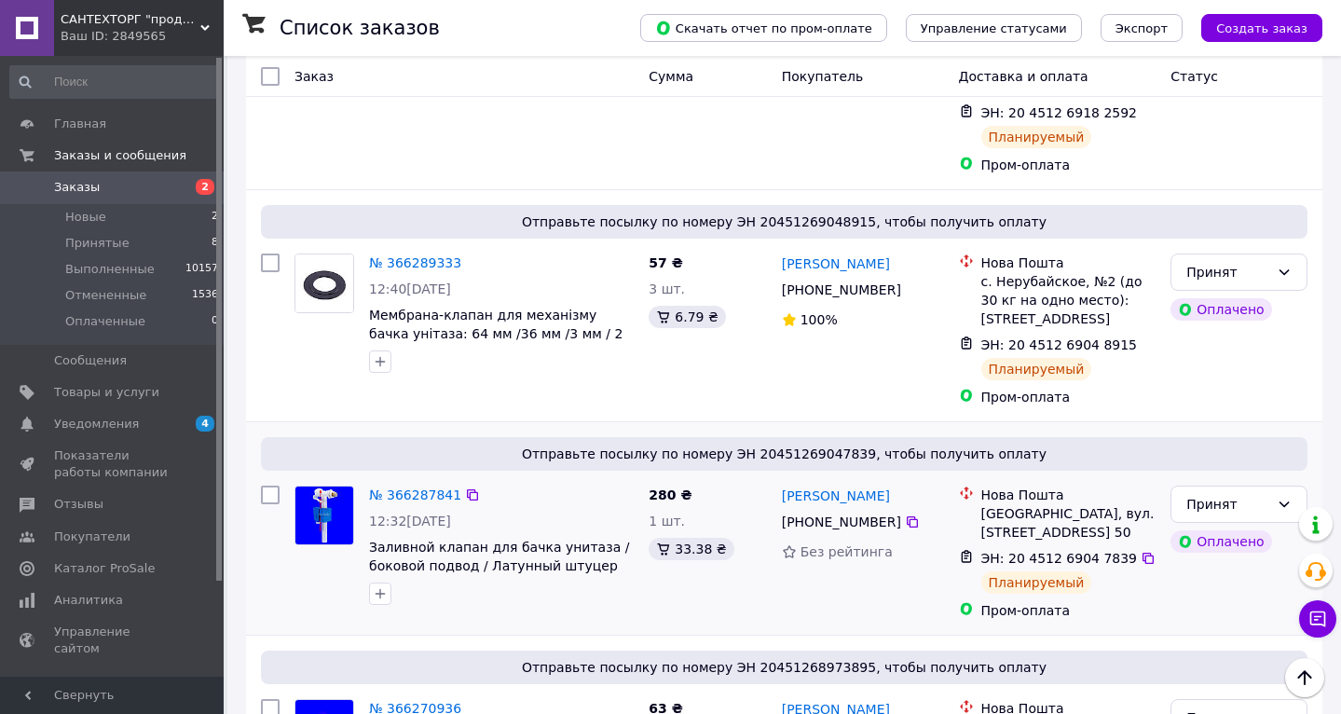
scroll to position [532, 0]
click at [398, 270] on link "№ 366289333" at bounding box center [415, 262] width 92 height 15
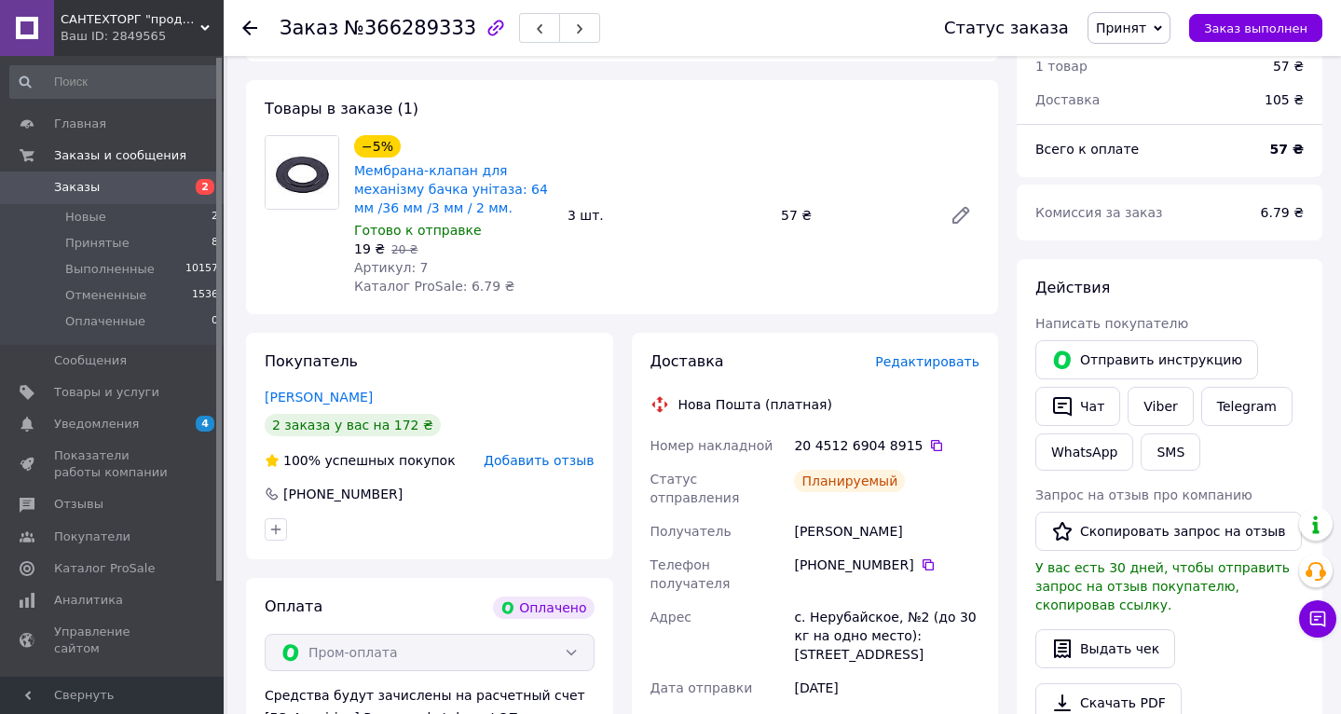
scroll to position [514, 0]
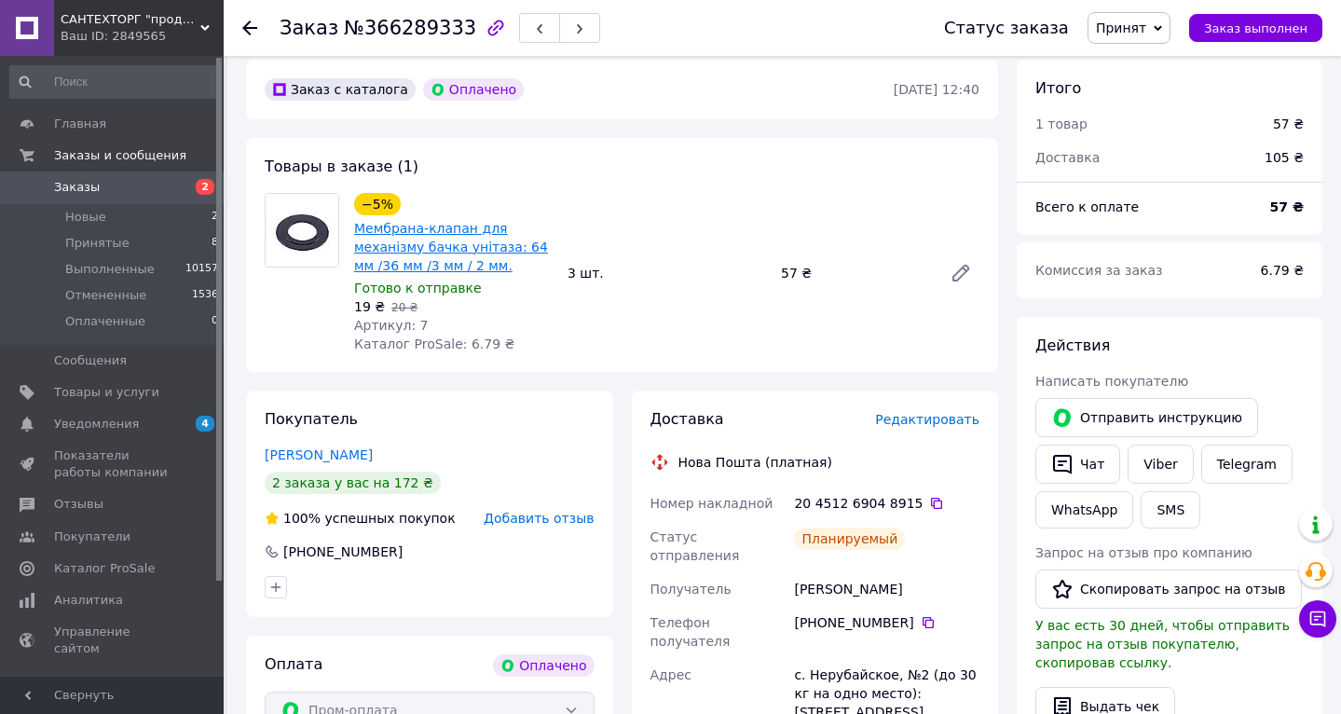
click at [416, 245] on link "Мембрана-клапан для механізму бачка унітаза: 64 мм /36 мм /3 мм / 2 мм." at bounding box center [451, 247] width 194 height 52
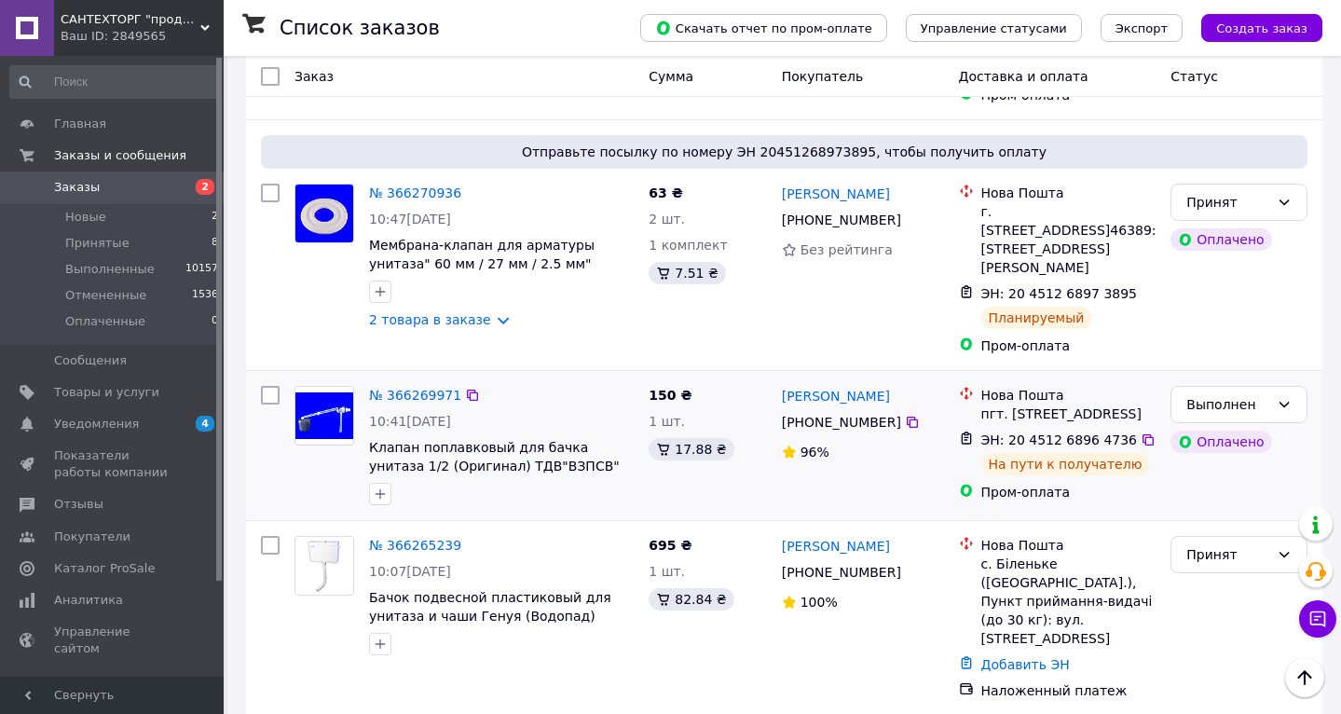
scroll to position [1060, 0]
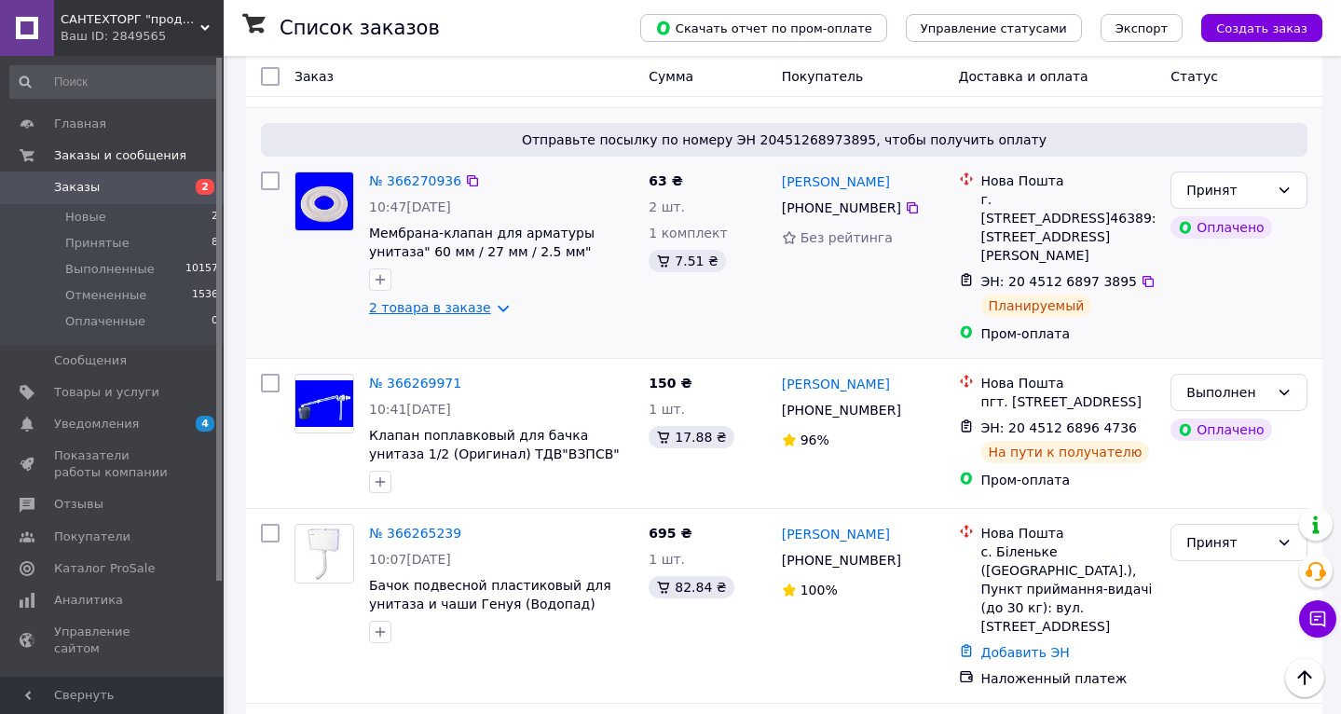
click at [412, 315] on link "2 товара в заказе" at bounding box center [430, 307] width 122 height 15
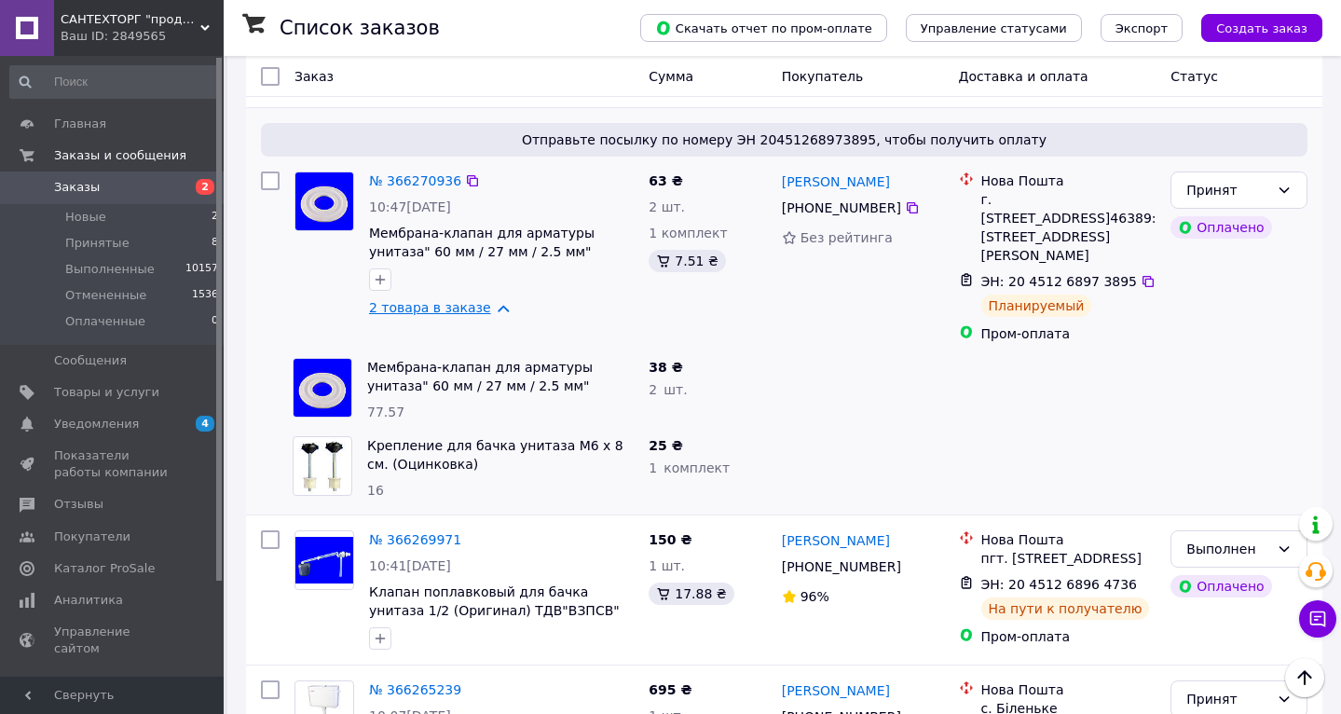
click at [412, 315] on link "2 товара в заказе" at bounding box center [430, 307] width 122 height 15
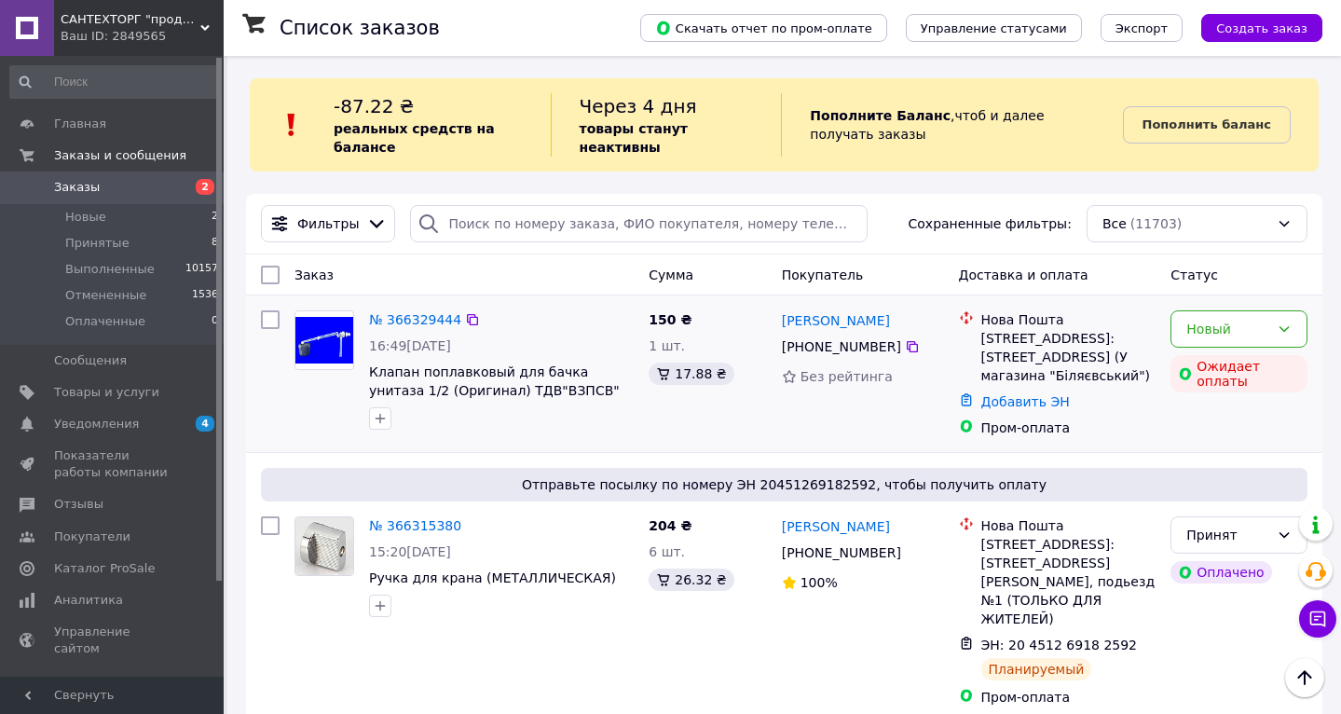
scroll to position [0, 0]
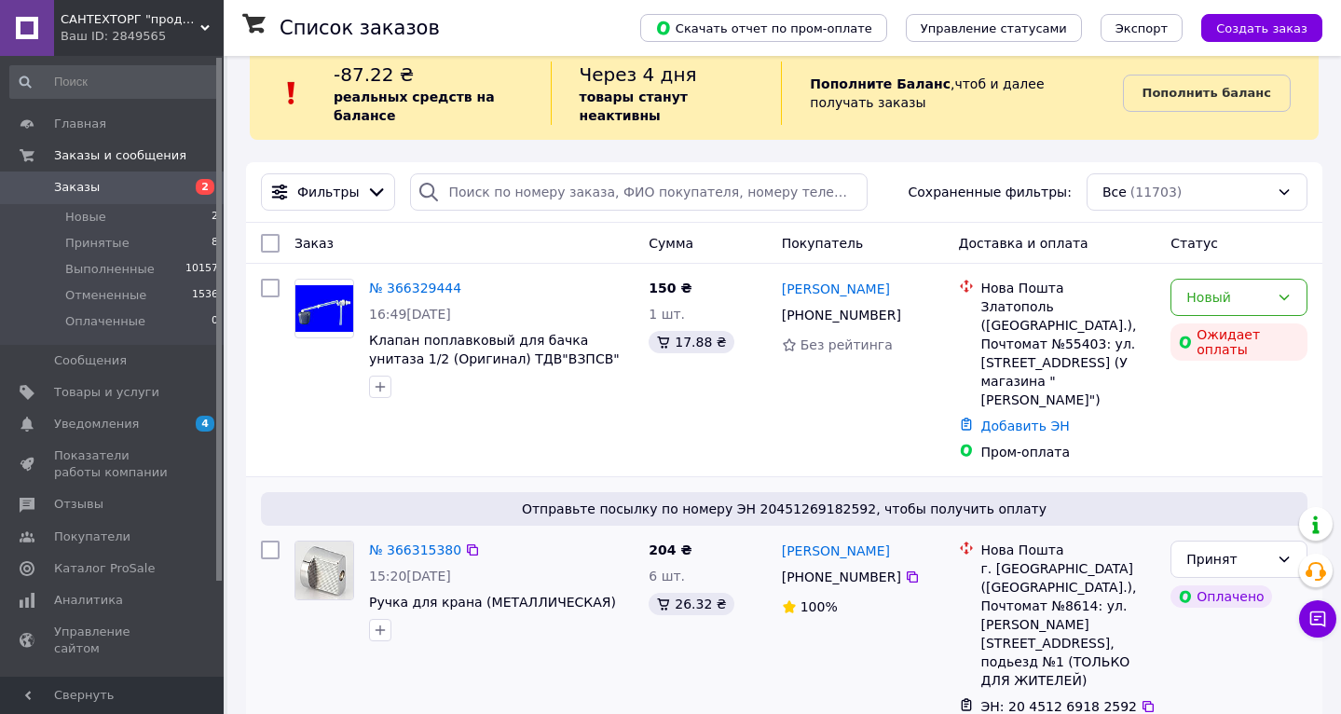
scroll to position [12, 0]
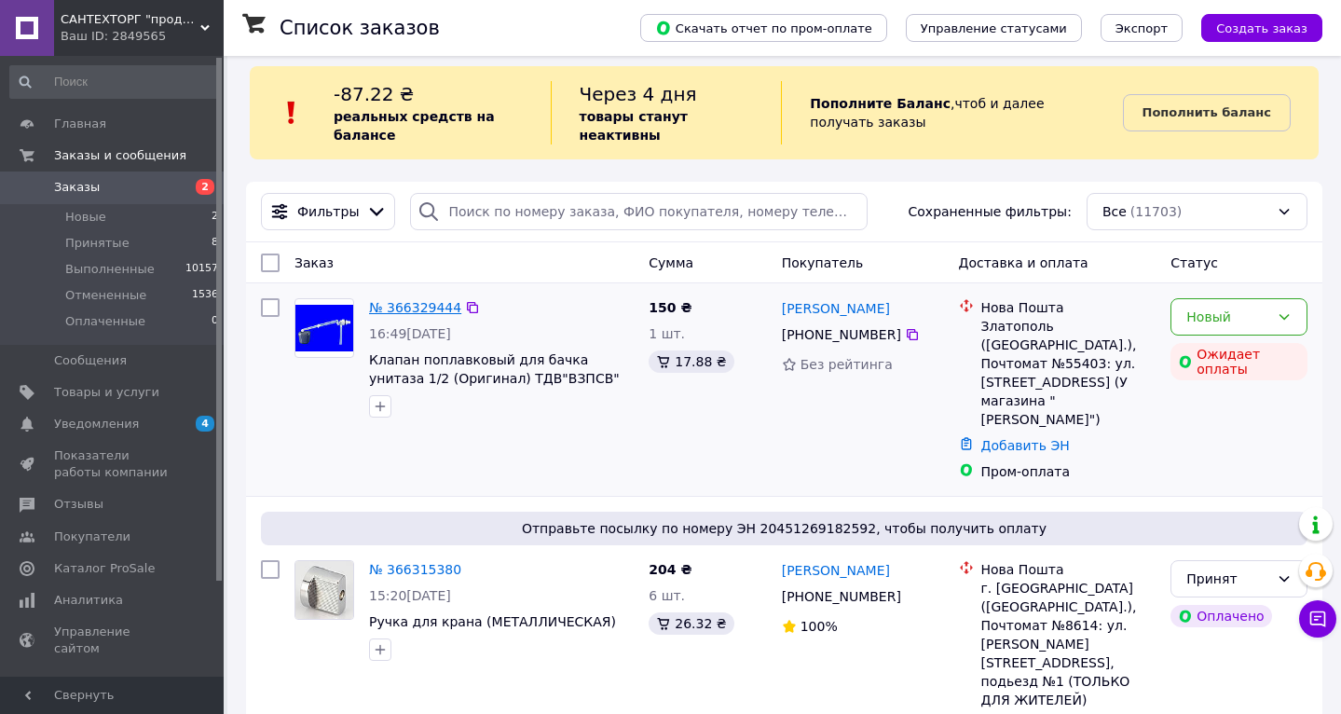
click at [431, 310] on link "№ 366329444" at bounding box center [415, 307] width 92 height 15
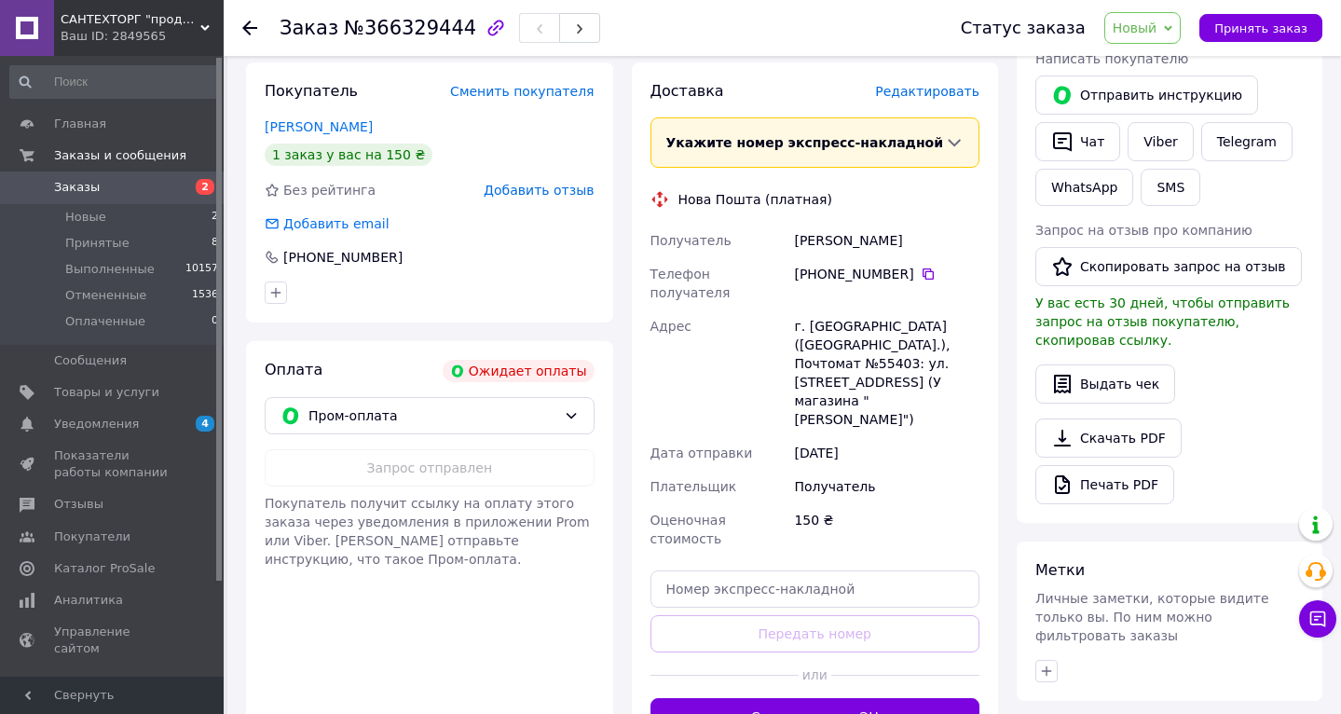
scroll to position [328, 0]
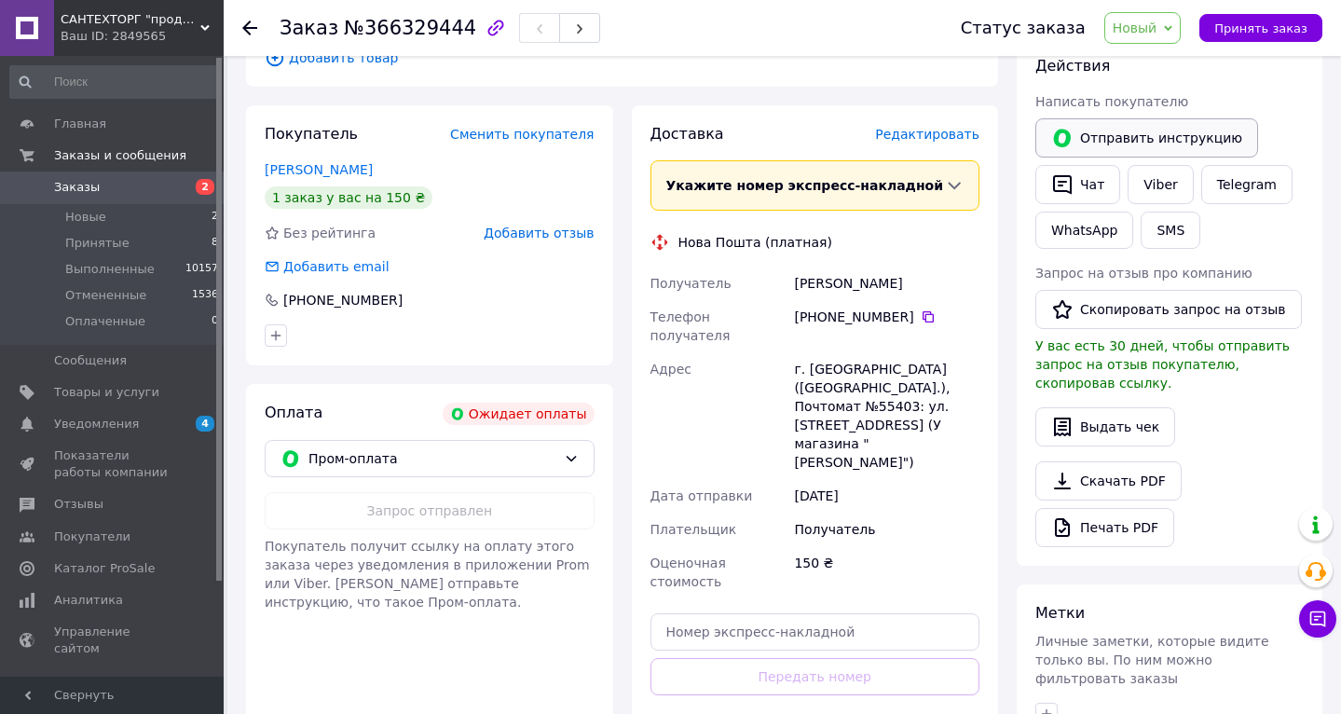
click at [1130, 136] on button "Отправить инструкцию" at bounding box center [1146, 137] width 223 height 39
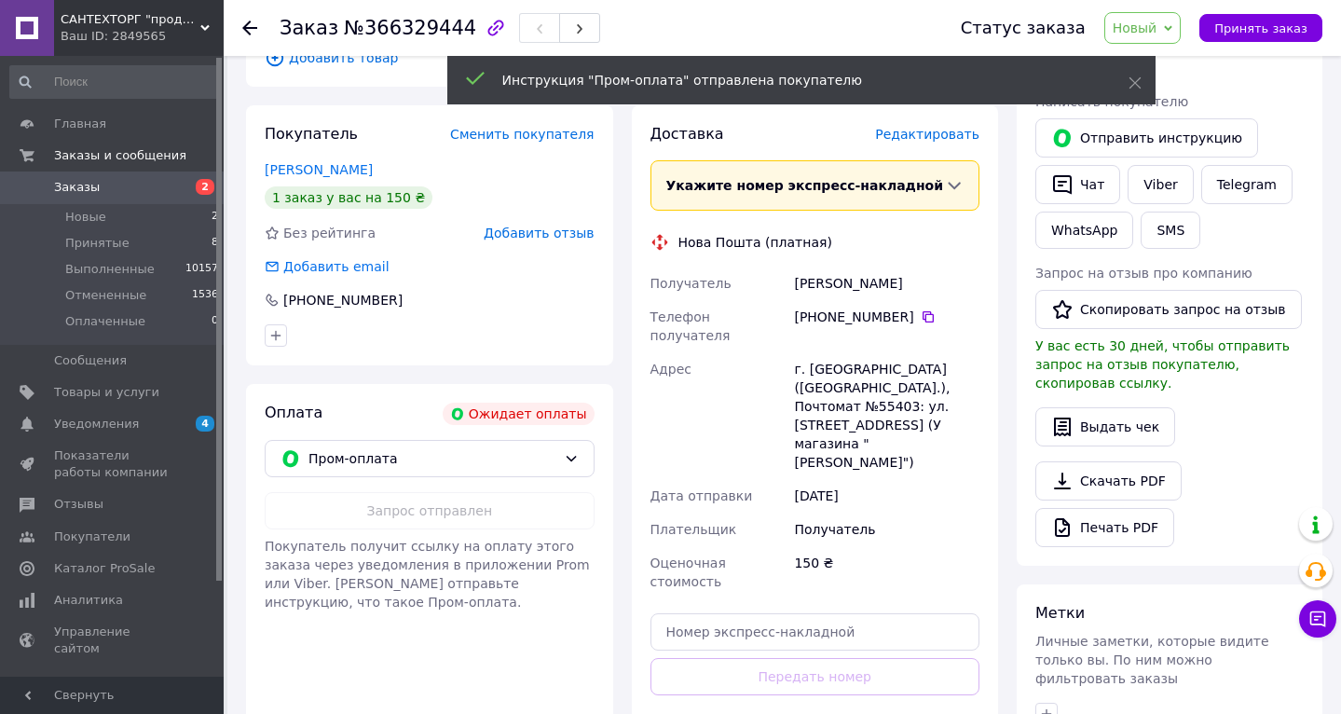
click at [249, 24] on icon at bounding box center [249, 28] width 15 height 15
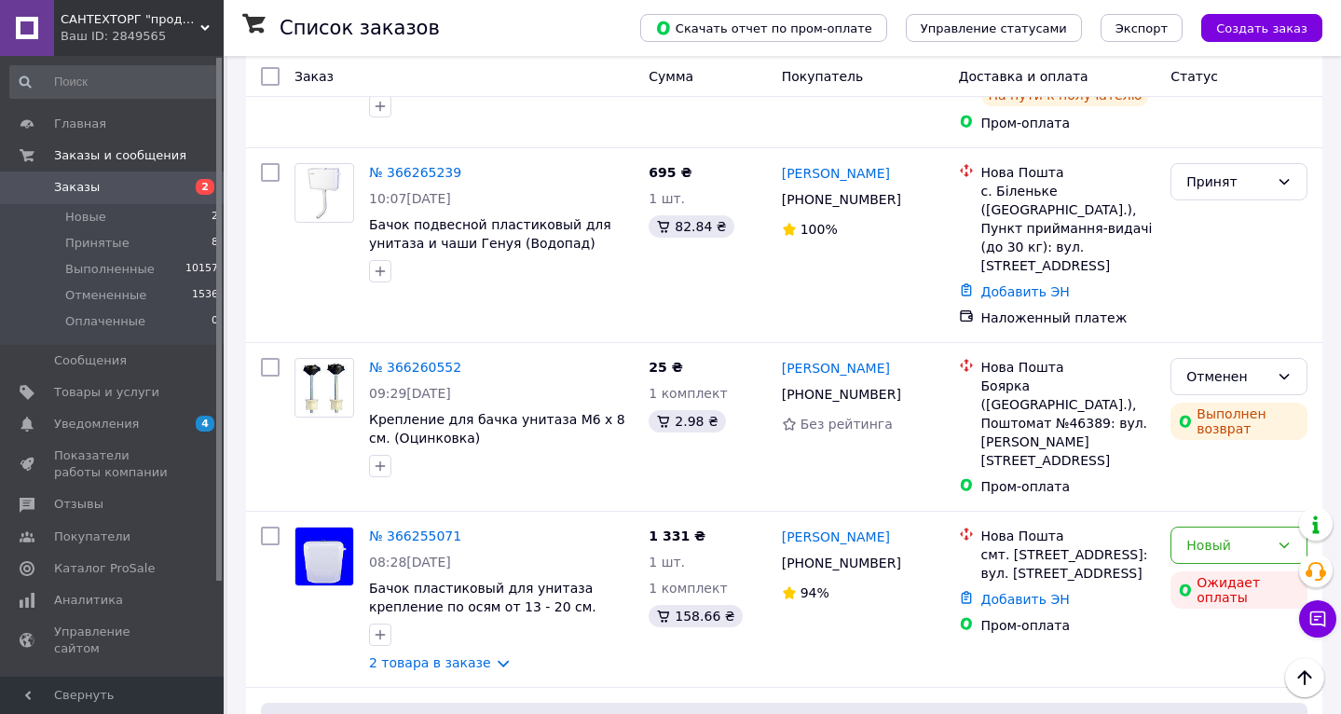
scroll to position [1482, 0]
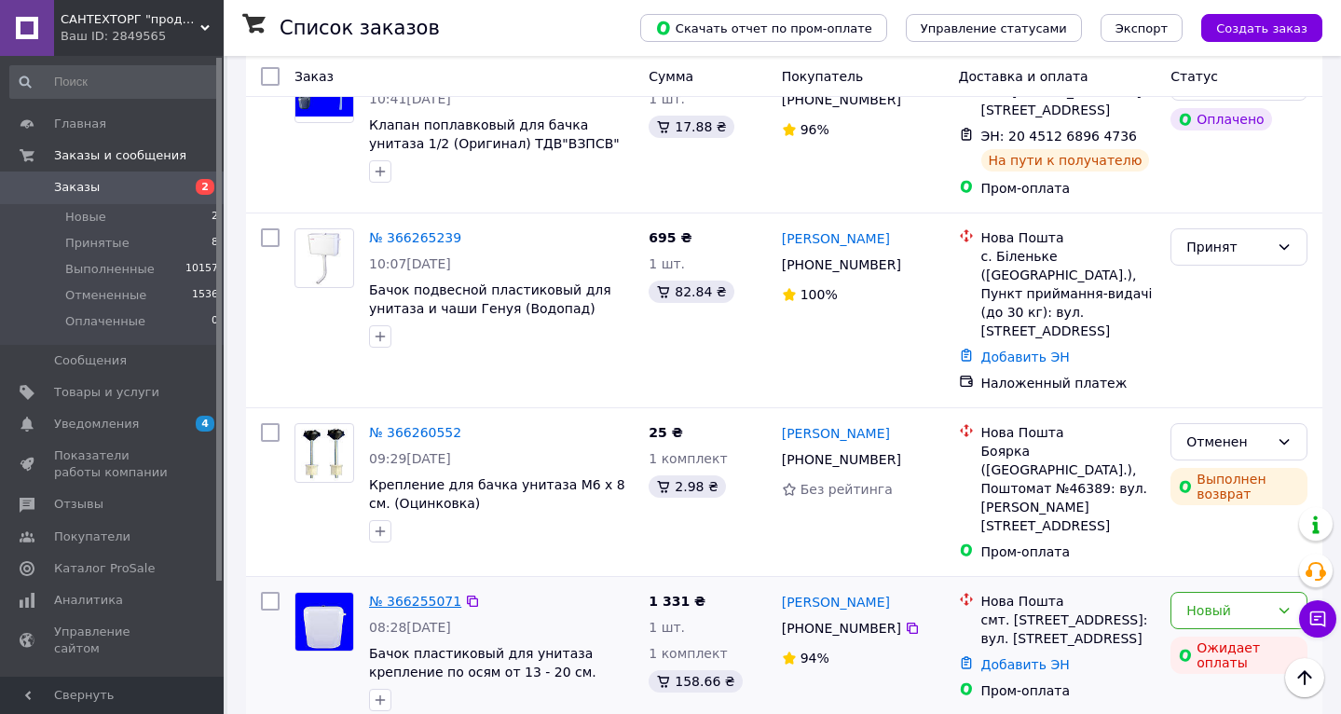
click at [424, 594] on link "№ 366255071" at bounding box center [415, 601] width 92 height 15
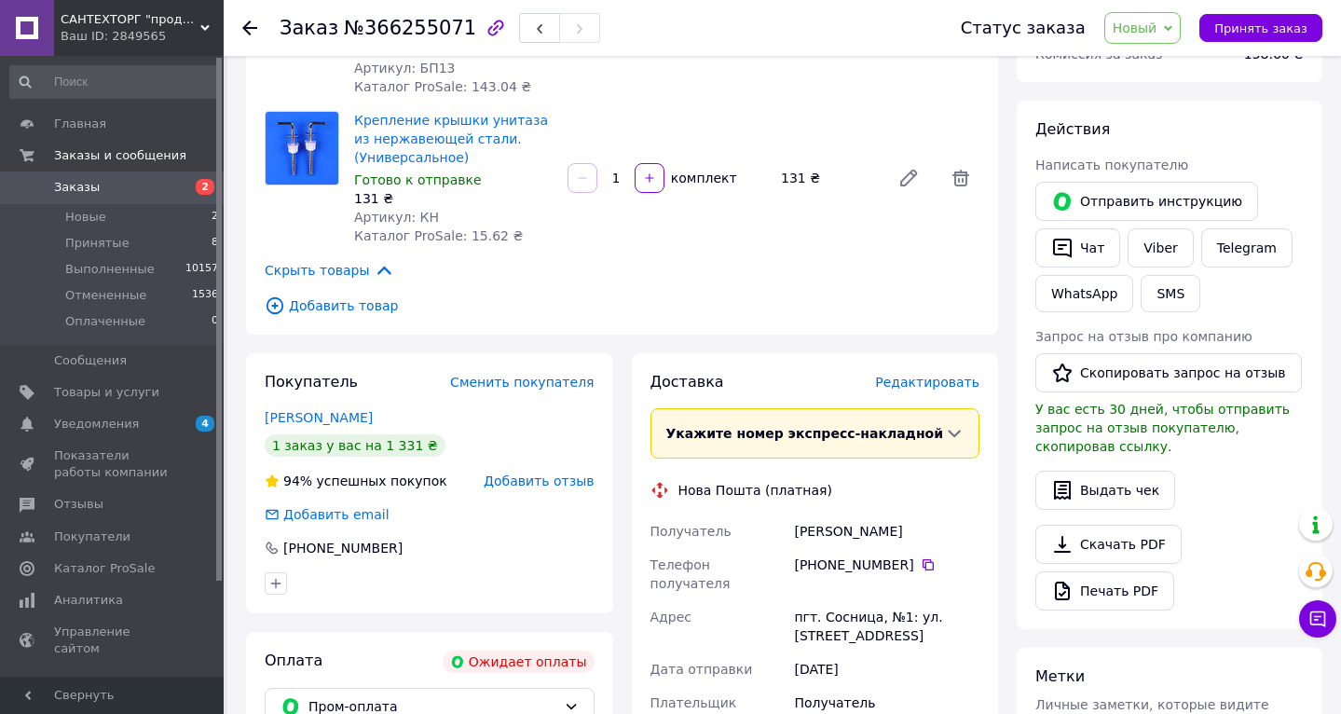
scroll to position [261, 0]
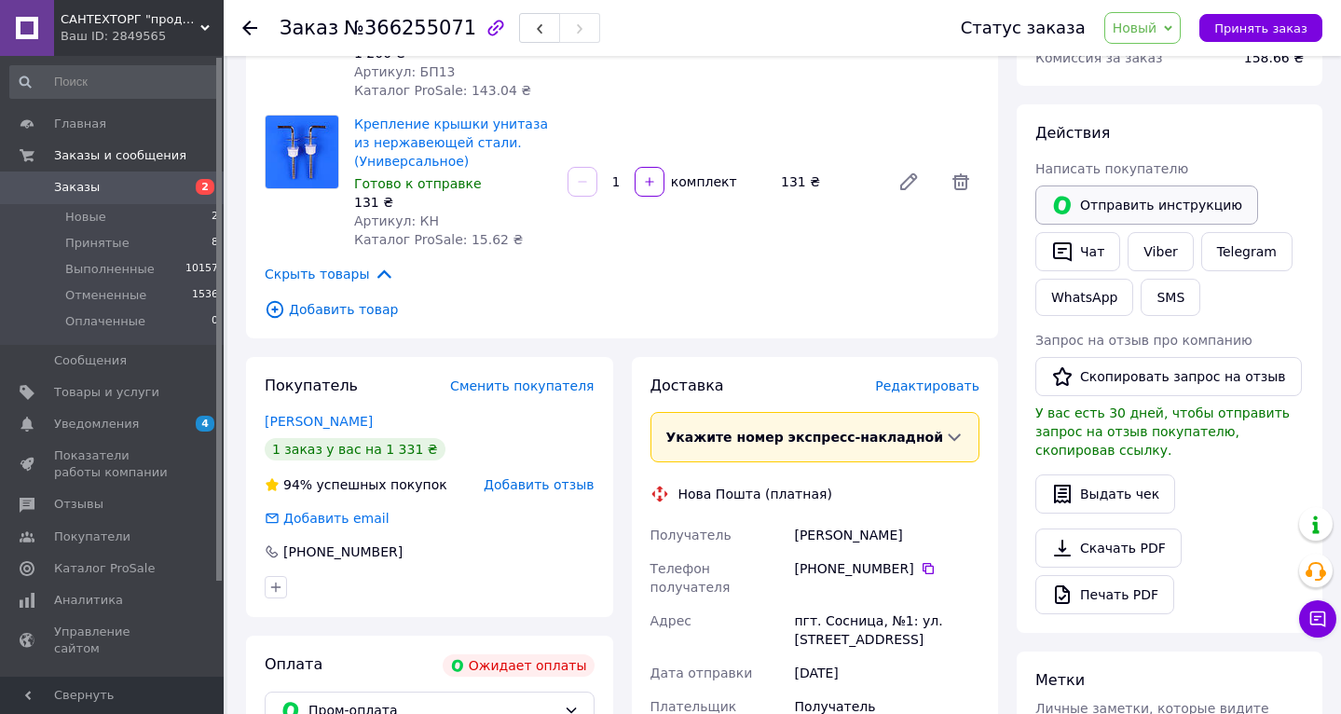
click at [1151, 201] on button "Отправить инструкцию" at bounding box center [1146, 204] width 223 height 39
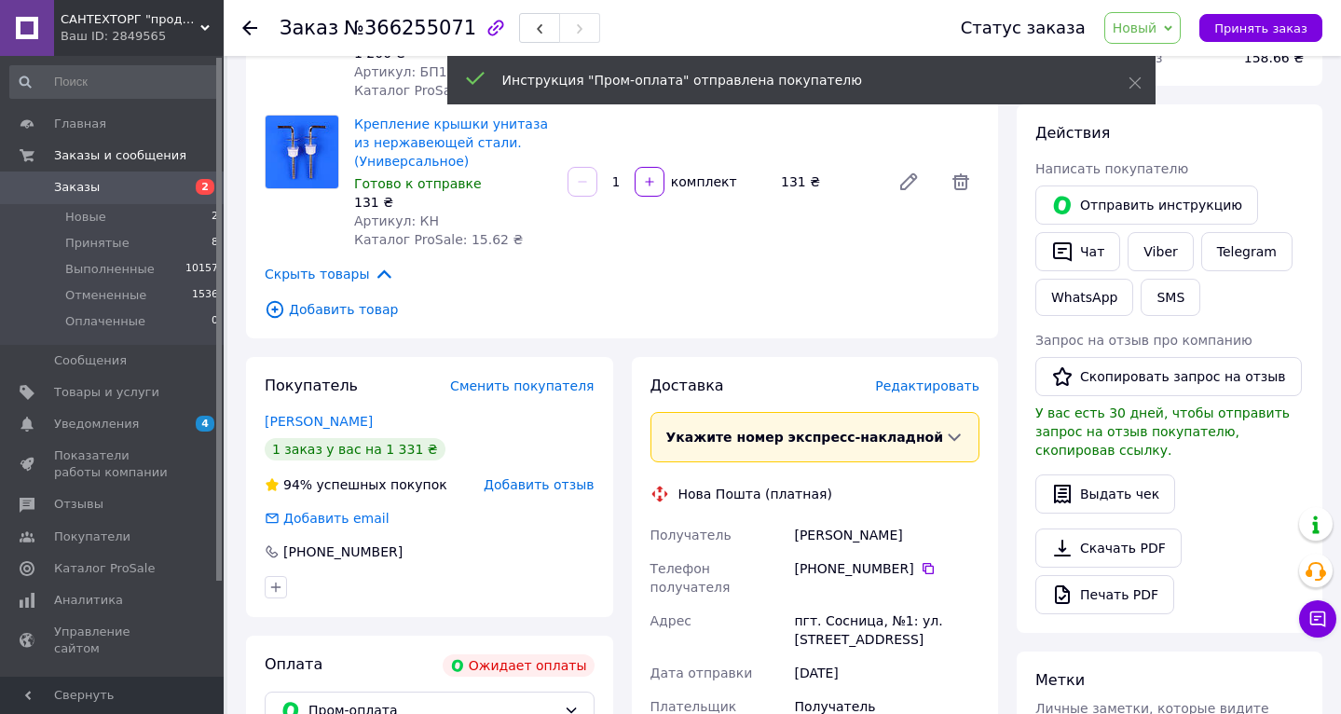
click at [251, 26] on icon at bounding box center [249, 28] width 15 height 15
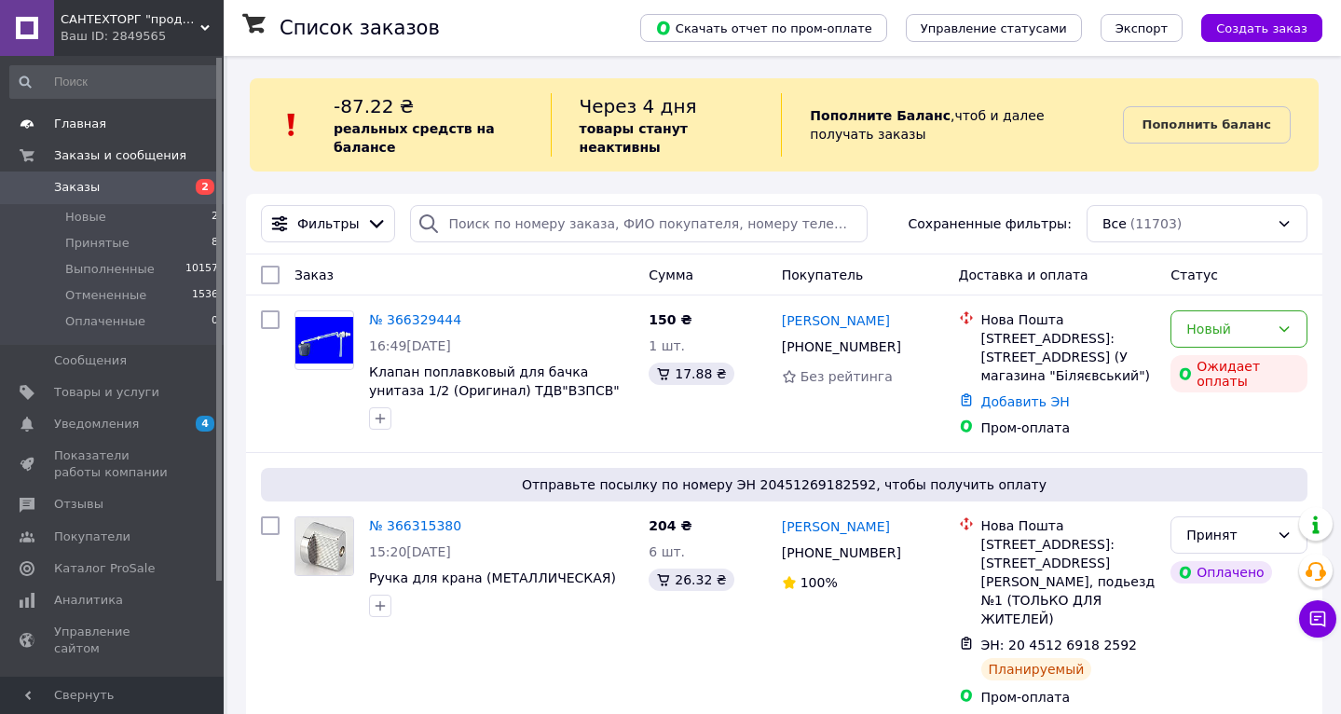
click at [108, 123] on span "Главная" at bounding box center [113, 124] width 118 height 17
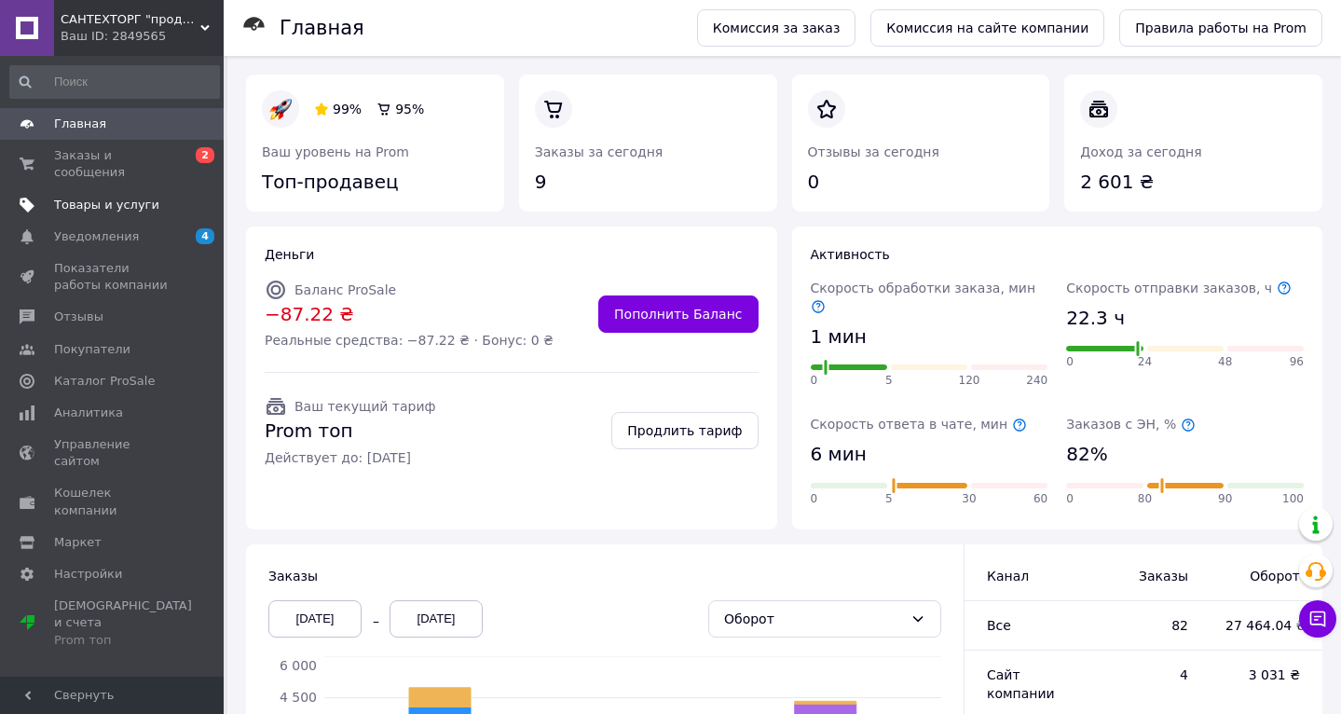
click at [137, 201] on span "Товары и услуги" at bounding box center [106, 205] width 105 height 17
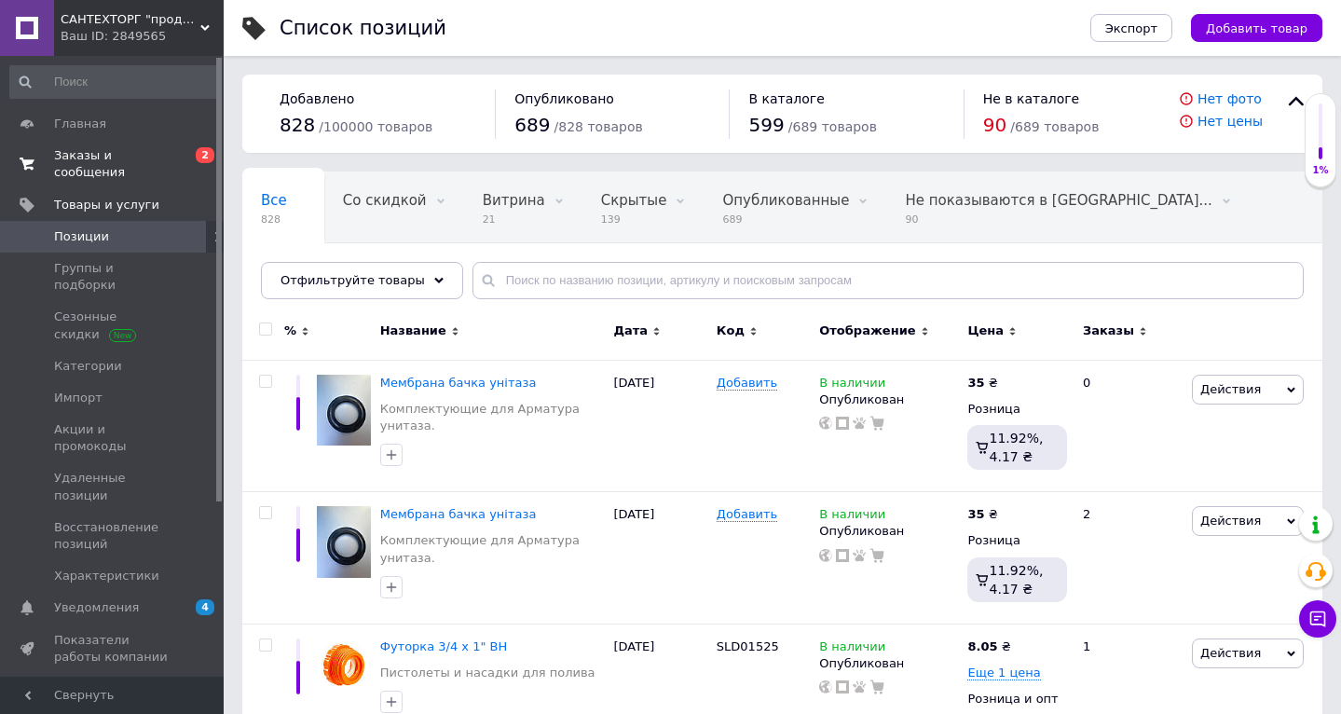
click at [110, 159] on span "Заказы и сообщения" at bounding box center [113, 164] width 118 height 34
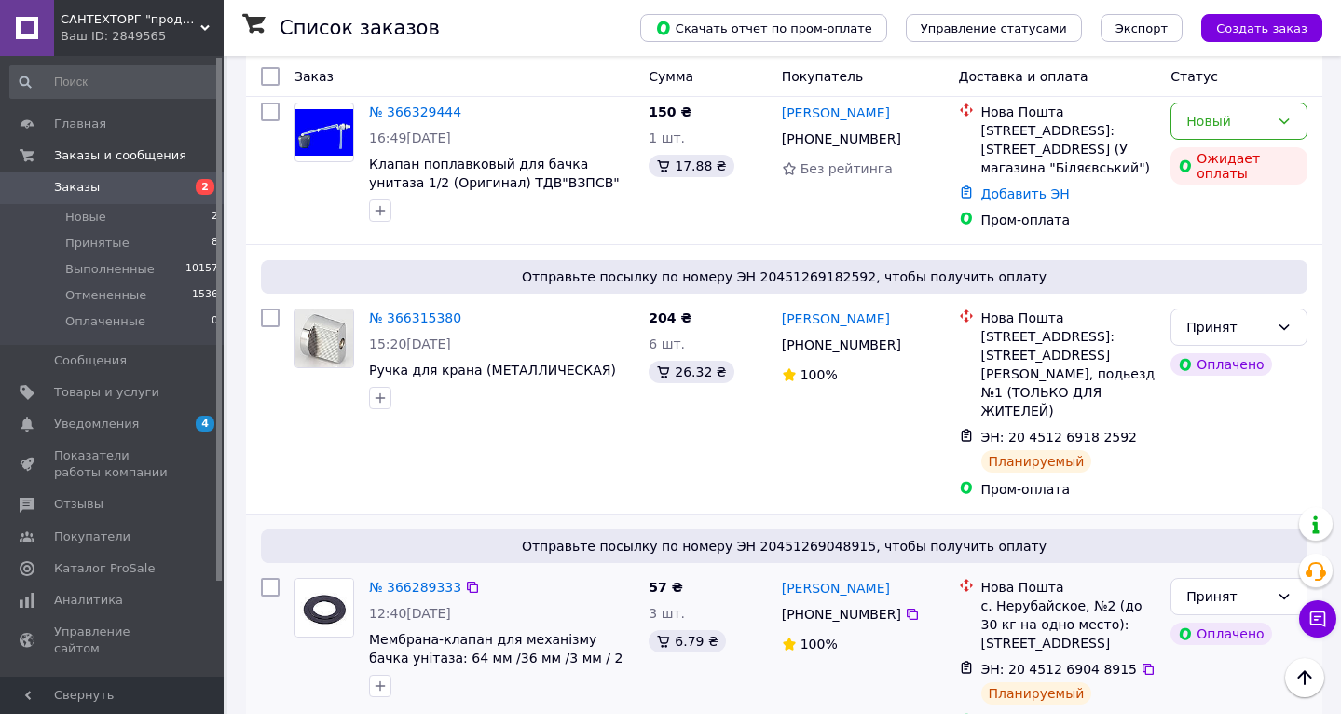
scroll to position [55, 0]
